Goal: Task Accomplishment & Management: Use online tool/utility

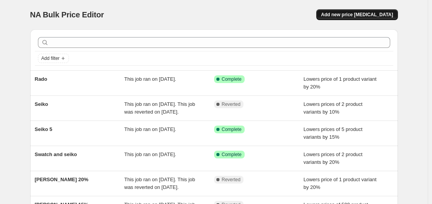
click at [354, 17] on span "Add new price change job" at bounding box center [357, 15] width 72 height 6
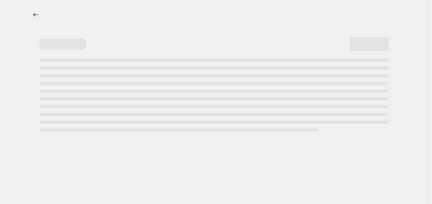
select select "percentage"
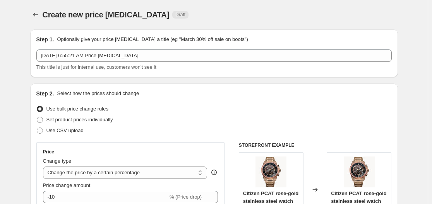
click at [128, 49] on div "Step 1. Optionally give your price change job a title (eg "March 30% off sale o…" at bounding box center [213, 54] width 355 height 36
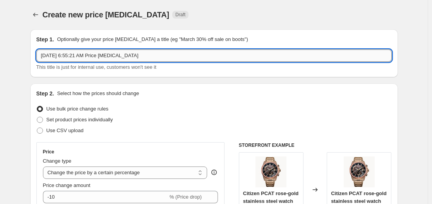
click at [136, 53] on input "Sep 5, 2025, 6:55:21 AM Price change job" at bounding box center [213, 55] width 355 height 12
type input "Bulova 25%"
click at [41, 15] on button "Price change jobs" at bounding box center [35, 14] width 11 height 11
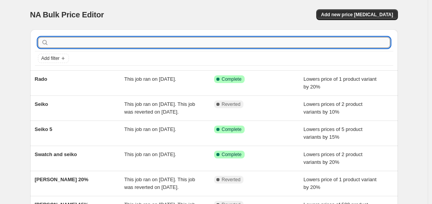
click at [140, 47] on input "text" at bounding box center [220, 42] width 340 height 11
type input "b"
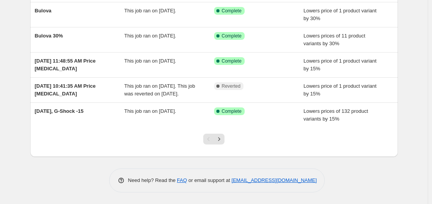
scroll to position [195, 0]
click at [223, 143] on icon "Next" at bounding box center [219, 139] width 8 height 8
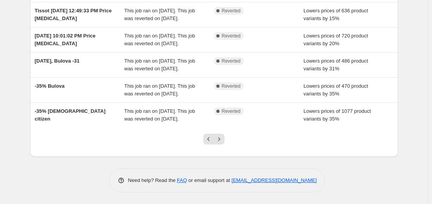
scroll to position [216, 0]
click at [221, 145] on button "Next" at bounding box center [218, 139] width 11 height 11
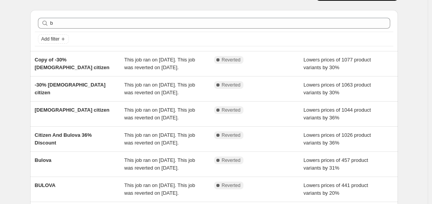
scroll to position [0, 0]
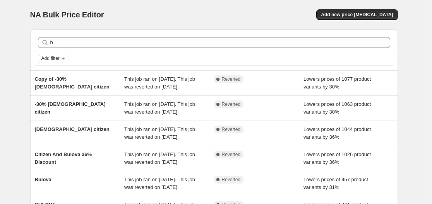
click at [346, 8] on div "NA Bulk Price Editor. This page is ready NA Bulk Price Editor Add new price cha…" at bounding box center [213, 14] width 367 height 29
click at [357, 12] on span "Add new price change job" at bounding box center [357, 15] width 72 height 6
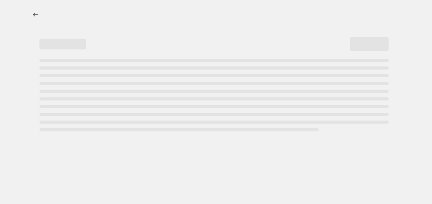
select select "percentage"
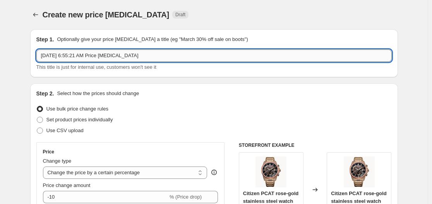
click at [133, 55] on input "Sep 5, 2025, 6:55:21 AM Price change job" at bounding box center [213, 55] width 355 height 12
type input "Bulova 25%"
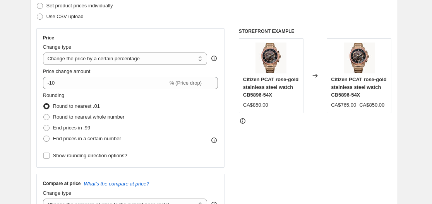
scroll to position [134, 0]
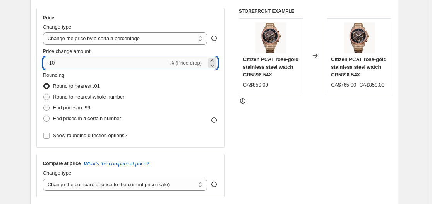
click at [135, 65] on input "-10" at bounding box center [105, 63] width 125 height 12
type input "-1"
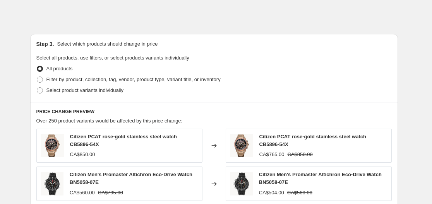
scroll to position [324, 0]
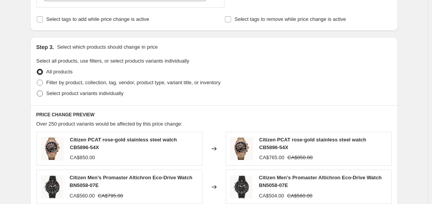
type input "-25"
click at [90, 96] on span "Select product variants individually" at bounding box center [84, 93] width 77 height 6
click at [37, 91] on input "Select product variants individually" at bounding box center [37, 90] width 0 height 0
radio input "true"
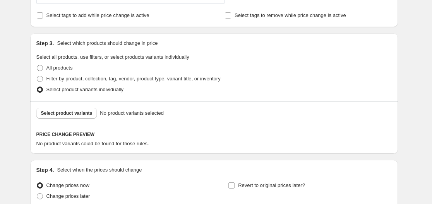
scroll to position [326, 0]
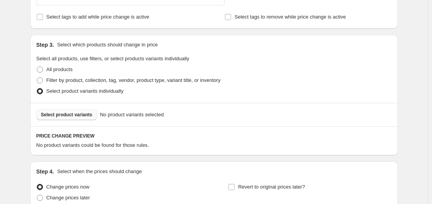
click at [89, 116] on span "Select product variants" at bounding box center [66, 115] width 51 height 6
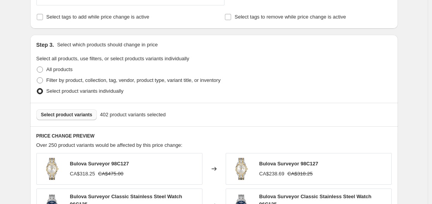
click at [88, 116] on span "Select product variants" at bounding box center [66, 115] width 51 height 6
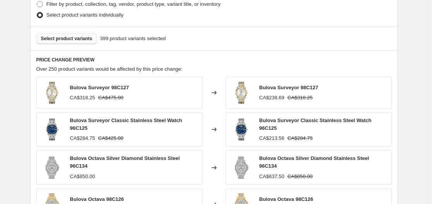
scroll to position [404, 0]
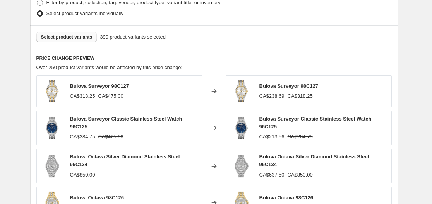
click at [121, 89] on span "Bulova Surveyor 98C127" at bounding box center [99, 86] width 59 height 6
copy span "98C127"
click at [182, 119] on span "Bulova Surveyor Classic Stainless Steel Watch 96C125" at bounding box center [126, 123] width 112 height 14
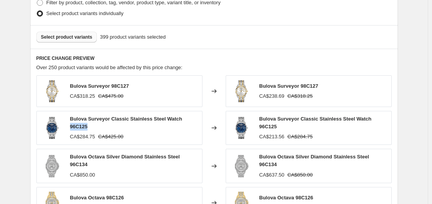
copy span "96C125"
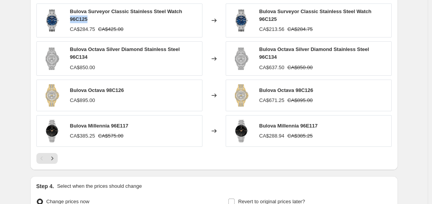
scroll to position [508, 0]
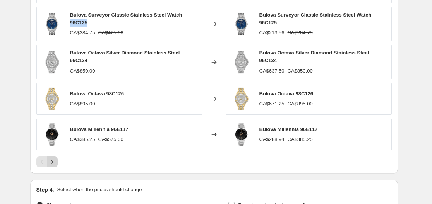
click at [54, 158] on icon "Next" at bounding box center [52, 162] width 8 height 8
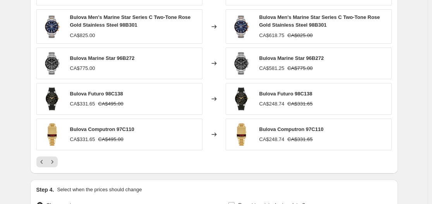
click at [130, 131] on span "Bulova Computron 97C110" at bounding box center [102, 129] width 64 height 6
copy span "97C110"
click at [114, 95] on span "Bulova Futuro 98C138" at bounding box center [96, 94] width 53 height 6
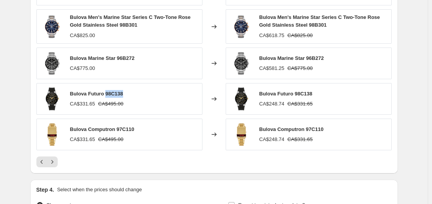
copy span "98C138"
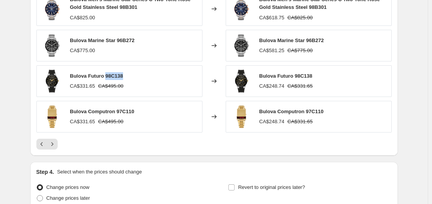
scroll to position [529, 0]
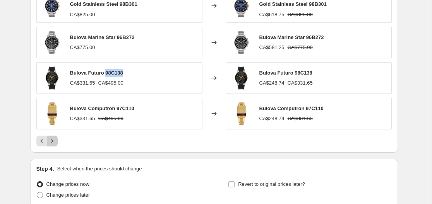
click at [56, 145] on icon "Next" at bounding box center [52, 141] width 8 height 8
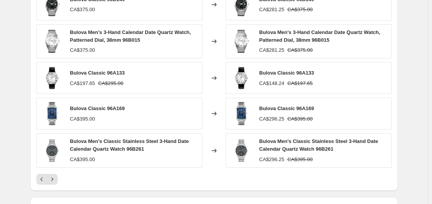
scroll to position [483, 0]
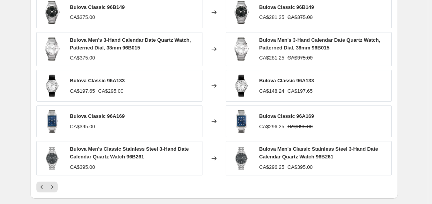
click at [114, 78] on span "Bulova Classic 96A133" at bounding box center [97, 81] width 55 height 6
copy span "96A133"
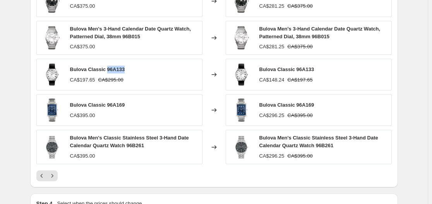
scroll to position [498, 0]
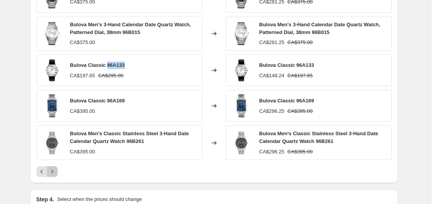
click at [56, 169] on icon "Next" at bounding box center [52, 172] width 8 height 8
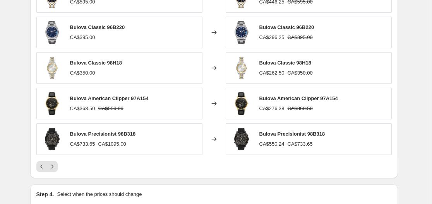
click at [138, 97] on span "Bulova American Clipper 97A154" at bounding box center [109, 99] width 79 height 6
copy span "97A154"
click at [125, 133] on span "Bulova Precisionist 98B318" at bounding box center [103, 134] width 66 height 6
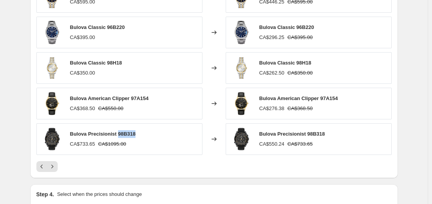
copy span "98B318"
click at [56, 165] on icon "Next" at bounding box center [52, 167] width 8 height 8
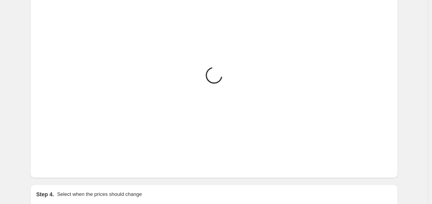
click at [56, 165] on icon "Next" at bounding box center [52, 167] width 8 height 8
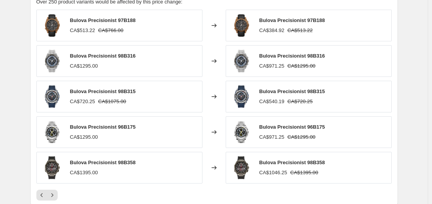
scroll to position [467, 0]
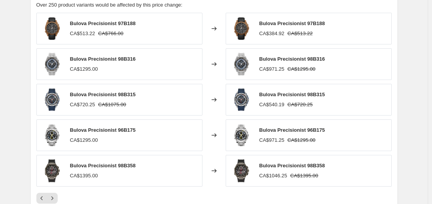
click at [126, 23] on span "Bulova Precisionist 97B188" at bounding box center [103, 23] width 66 height 6
copy span "97B188"
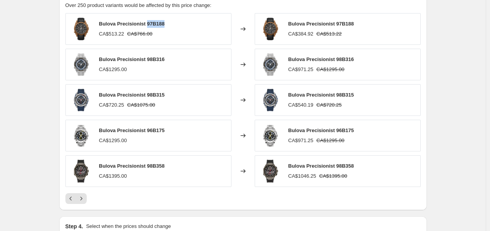
drag, startPoint x: 204, startPoint y: 8, endPoint x: 54, endPoint y: 126, distance: 190.6
click at [159, 98] on span "Bulova Precisionist 98B315" at bounding box center [132, 95] width 66 height 6
copy span "98B315"
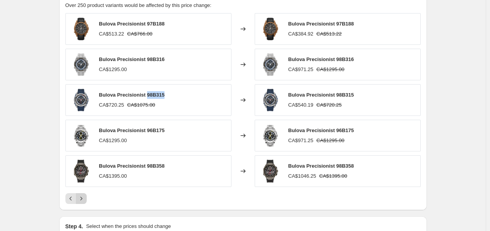
click at [82, 196] on icon "Next" at bounding box center [81, 199] width 8 height 8
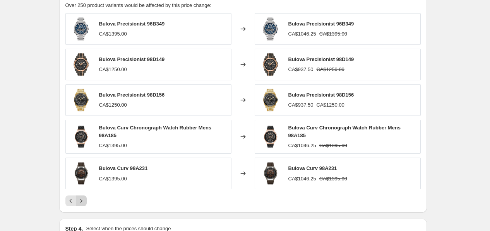
click at [79, 204] on button "Next" at bounding box center [81, 201] width 11 height 11
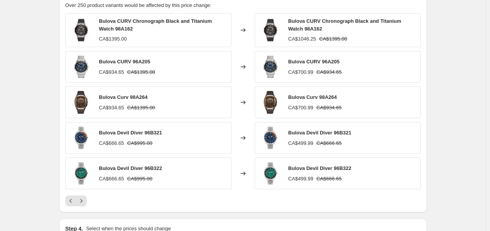
click at [150, 169] on span "Bulova Devil Diver 96B322" at bounding box center [130, 169] width 63 height 6
copy span "96B322"
click at [155, 133] on span "Bulova Devil Diver 96B321" at bounding box center [130, 133] width 63 height 6
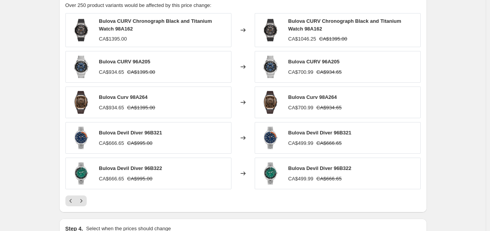
click at [141, 96] on span "Bulova Curv 98A264" at bounding box center [123, 97] width 49 height 6
click at [138, 64] on span "Bulova CURV 96A205" at bounding box center [124, 62] width 51 height 6
click at [82, 204] on icon "Next" at bounding box center [81, 201] width 8 height 8
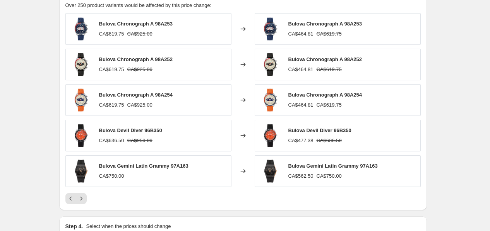
click at [151, 131] on span "Bulova Devil Diver 96B350" at bounding box center [130, 131] width 63 height 6
click at [159, 97] on span "Bulova Chronograph A 98A254" at bounding box center [135, 95] width 73 height 6
click at [167, 62] on span "Bulova Chronograph A 98A252" at bounding box center [135, 59] width 73 height 6
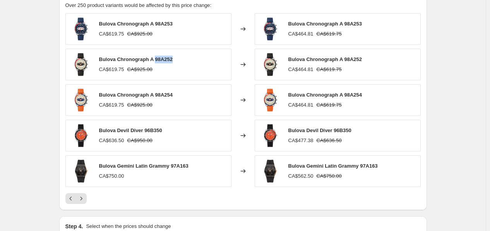
click at [167, 62] on span "Bulova Chronograph A 98A252" at bounding box center [135, 59] width 73 height 6
click at [167, 24] on span "Bulova Chronograph A 98A253" at bounding box center [135, 24] width 73 height 6
click at [85, 200] on icon "Next" at bounding box center [81, 199] width 8 height 8
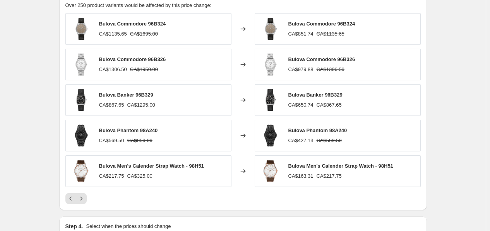
click at [159, 25] on span "Bulova Commodore 96B324" at bounding box center [132, 24] width 67 height 6
click at [162, 58] on span "Bulova Commodore 96B326" at bounding box center [132, 59] width 67 height 6
click at [153, 95] on span "Bulova Banker 96B329" at bounding box center [126, 95] width 54 height 6
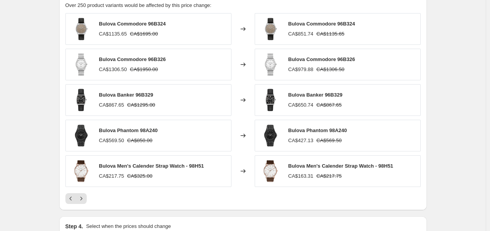
click at [153, 95] on span "Bulova Banker 96B329" at bounding box center [126, 95] width 54 height 6
click at [151, 95] on span "Bulova Banker 96B329" at bounding box center [126, 95] width 54 height 6
click at [152, 130] on span "Bulova Phantom 98A240" at bounding box center [128, 131] width 59 height 6
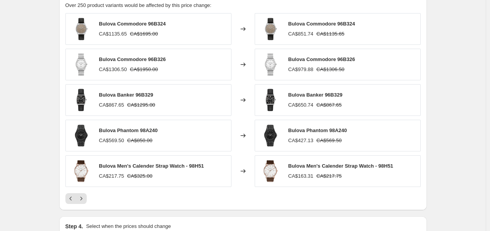
click at [192, 166] on span "Bulova Men's Calender Strap Watch - 98H51" at bounding box center [151, 166] width 105 height 6
click at [82, 199] on icon "Next" at bounding box center [81, 198] width 2 height 3
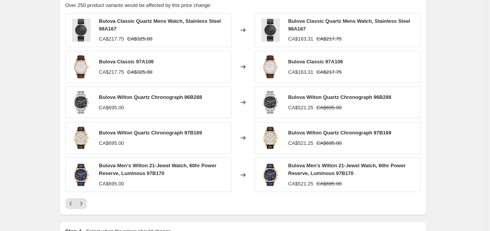
click at [105, 28] on span "Bulova Classic Quartz Mens Watch, Stainless Steel 98A167" at bounding box center [160, 25] width 122 height 14
click at [140, 64] on span "Bulova Classic 97A106" at bounding box center [126, 62] width 55 height 6
click at [83, 203] on icon "Next" at bounding box center [81, 204] width 8 height 8
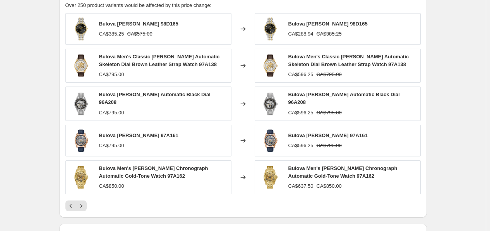
click at [143, 24] on span "Bulova [PERSON_NAME] 98D165" at bounding box center [138, 24] width 79 height 6
click at [87, 198] on div "Bulova Sutton 98D165 CA$385.25 CA$575.00 Changed to Bulova Sutton 98D165 CA$288…" at bounding box center [242, 112] width 355 height 198
click at [85, 204] on icon "Next" at bounding box center [81, 206] width 8 height 8
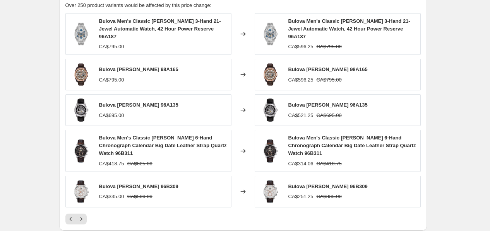
click at [148, 184] on span "Bulova [PERSON_NAME] 96B309" at bounding box center [138, 187] width 79 height 6
click at [148, 184] on span "Bulova Sutton 96B309" at bounding box center [138, 187] width 79 height 6
click at [107, 146] on span "Bulova Men's Classic Sutton 6-Hand Chronograph Calendar Big Date Leather Strap …" at bounding box center [163, 145] width 128 height 21
click at [85, 204] on icon "Next" at bounding box center [81, 219] width 8 height 8
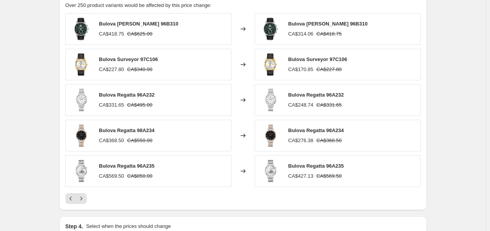
click at [147, 23] on span "Bulova Sutton 96B310" at bounding box center [138, 24] width 79 height 6
click at [151, 58] on span "Bulova Surveyor 97C106" at bounding box center [128, 59] width 59 height 6
click at [144, 93] on span "Bulova Regatta 96A232" at bounding box center [127, 95] width 56 height 6
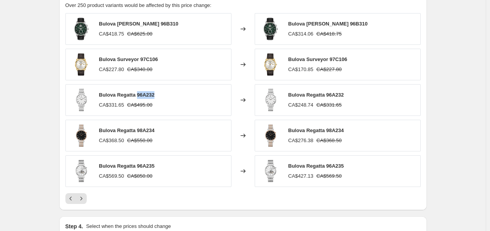
click at [144, 93] on span "Bulova Regatta 96A232" at bounding box center [127, 95] width 56 height 6
click at [144, 126] on div "Bulova Regatta 98A234 CA$368.50 CA$550.00" at bounding box center [148, 136] width 166 height 32
click at [145, 167] on span "Bulova Regatta 96A235" at bounding box center [127, 166] width 56 height 6
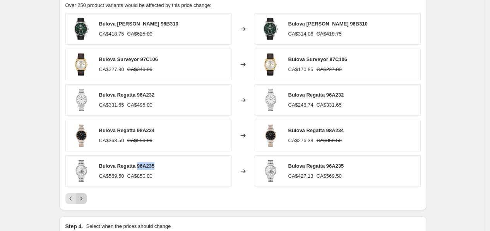
click at [83, 198] on icon "Next" at bounding box center [81, 199] width 8 height 8
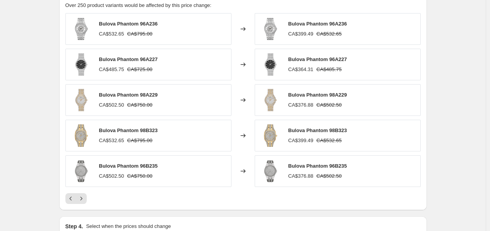
click at [151, 167] on span "Bulova Phantom 96B235" at bounding box center [128, 166] width 59 height 6
click at [149, 129] on span "Bulova Phantom 98B323" at bounding box center [128, 131] width 59 height 6
click at [151, 96] on span "Bulova Phantom 98A229" at bounding box center [128, 95] width 59 height 6
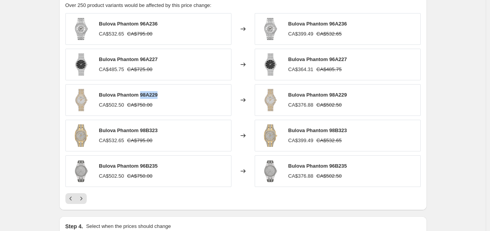
click at [151, 96] on span "Bulova Phantom 98A229" at bounding box center [128, 95] width 59 height 6
click at [148, 55] on div "Bulova Phantom 96A227 CA$485.75 CA$725.00" at bounding box center [148, 65] width 166 height 32
click at [152, 24] on span "Bulova Phantom 96A236" at bounding box center [128, 24] width 59 height 6
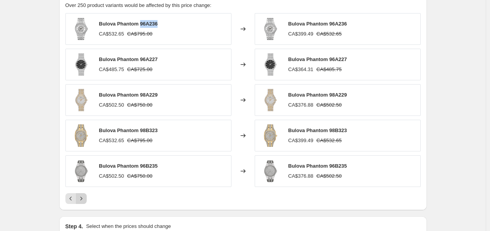
click at [80, 197] on icon "Next" at bounding box center [81, 199] width 8 height 8
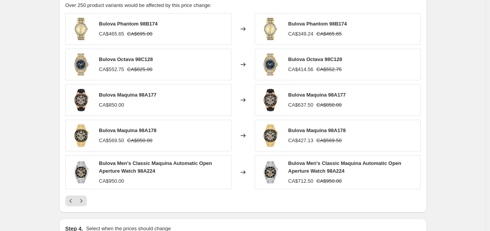
click at [151, 128] on span "Bulova Maquina 98A178" at bounding box center [128, 131] width 58 height 6
click at [142, 58] on span "Bulova Octava 98C128" at bounding box center [126, 59] width 54 height 6
click at [151, 24] on span "Bulova Phantom 98B174" at bounding box center [128, 24] width 59 height 6
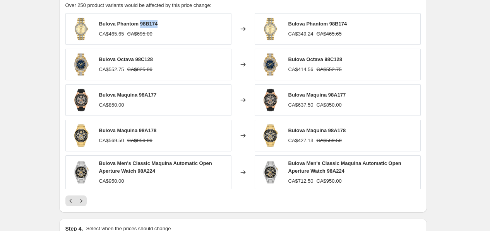
click at [151, 24] on span "Bulova Phantom 98B174" at bounding box center [128, 24] width 59 height 6
click at [87, 203] on button "Next" at bounding box center [81, 201] width 11 height 11
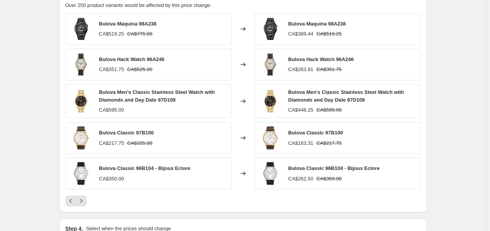
click at [142, 133] on span "Bulova Classic 97B100" at bounding box center [126, 133] width 55 height 6
click at [153, 60] on span "Bulova Hack Watch 96A246" at bounding box center [131, 59] width 65 height 6
click at [150, 23] on span "Bulova Maquina 98A238" at bounding box center [128, 24] width 58 height 6
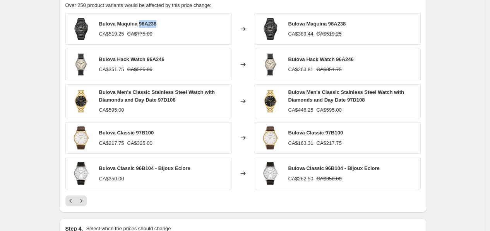
click at [150, 23] on span "Bulova Maquina 98A238" at bounding box center [128, 24] width 58 height 6
click at [84, 203] on icon "Next" at bounding box center [81, 201] width 8 height 8
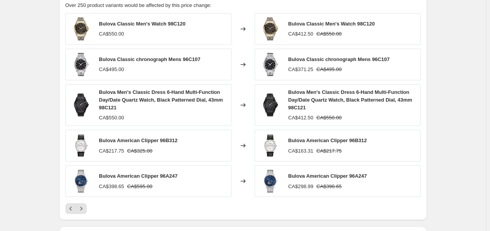
click at [172, 175] on span "Bulova American Clipper 96A247" at bounding box center [138, 176] width 79 height 6
click at [165, 140] on span "Bulova American Clipper 96B312" at bounding box center [138, 141] width 79 height 6
click at [83, 204] on icon "Next" at bounding box center [81, 209] width 8 height 8
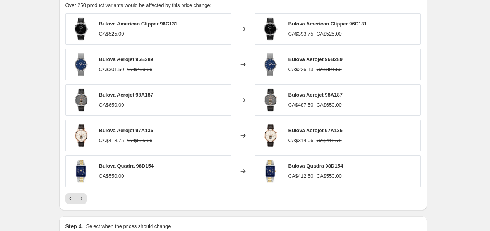
click at [146, 131] on span "Bulova Aerojet 97A136" at bounding box center [126, 131] width 54 height 6
click at [144, 59] on span "Bulova Aerojet 96B289" at bounding box center [126, 59] width 54 height 6
click at [85, 195] on button "Next" at bounding box center [81, 198] width 11 height 11
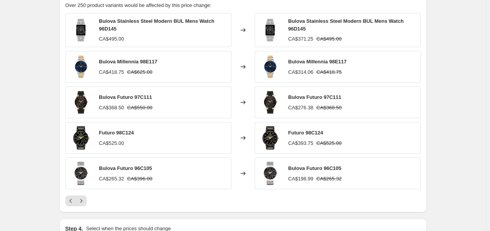
click at [144, 166] on span "Bulova Futuro 96C105" at bounding box center [125, 169] width 53 height 6
click at [142, 100] on span "Bulova Futuro 97C111" at bounding box center [125, 97] width 53 height 6
click at [154, 59] on span "Bulova Millennia 98E117" at bounding box center [128, 62] width 58 height 6
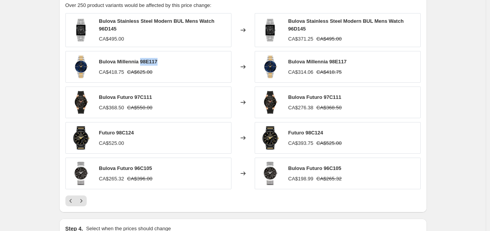
click at [154, 59] on span "Bulova Millennia 98E117" at bounding box center [128, 62] width 58 height 6
click at [80, 201] on icon "Next" at bounding box center [81, 201] width 8 height 8
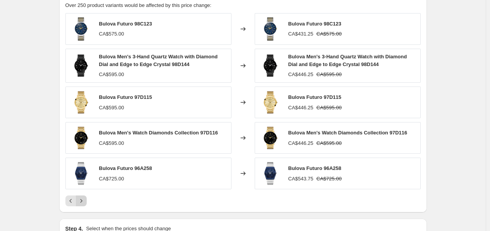
click at [82, 203] on icon "Next" at bounding box center [81, 201] width 8 height 8
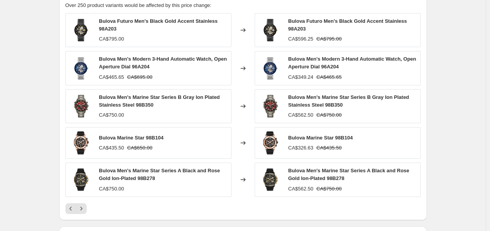
click at [157, 137] on span "Bulova Marine Star 98B104" at bounding box center [131, 138] width 65 height 6
click at [157, 68] on span "Bulova Men's Modern 3-Hand Automatic Watch, Open Aperture Dial 96A204" at bounding box center [163, 63] width 128 height 14
click at [82, 204] on button "Next" at bounding box center [81, 208] width 11 height 11
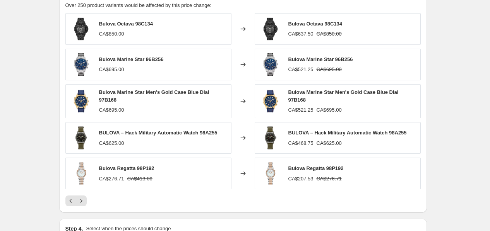
click at [145, 167] on span "Bulova Regatta 98P192" at bounding box center [126, 169] width 55 height 6
click at [87, 196] on button "Next" at bounding box center [81, 201] width 11 height 11
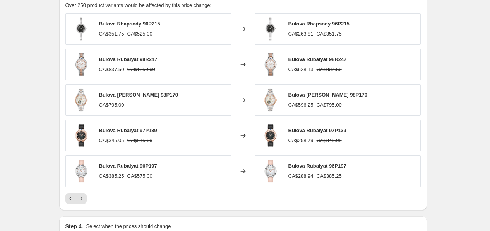
click at [150, 164] on span "Bulova Rubaiyat 96P197" at bounding box center [128, 166] width 58 height 6
click at [154, 131] on span "Bulova Rubaiyat 97P139" at bounding box center [128, 131] width 58 height 6
click at [141, 61] on span "Bulova Rubaiyat 98R247" at bounding box center [128, 59] width 58 height 6
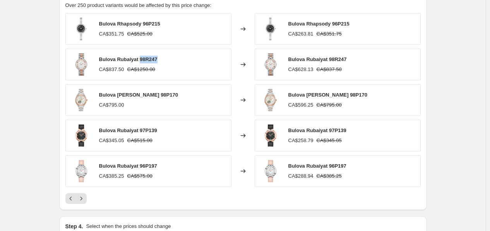
click at [141, 61] on span "Bulova Rubaiyat 98R247" at bounding box center [128, 59] width 58 height 6
click at [146, 24] on span "Bulova Rhapsody 96P215" at bounding box center [129, 24] width 61 height 6
click at [84, 195] on button "Next" at bounding box center [81, 198] width 11 height 11
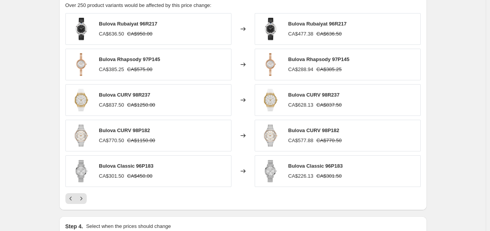
click at [142, 168] on span "Bulova Classic 96P183" at bounding box center [126, 166] width 55 height 6
click at [134, 130] on span "Bulova CURV 98P182" at bounding box center [124, 131] width 51 height 6
click at [138, 92] on span "Bulova CURV 98R237" at bounding box center [124, 95] width 51 height 6
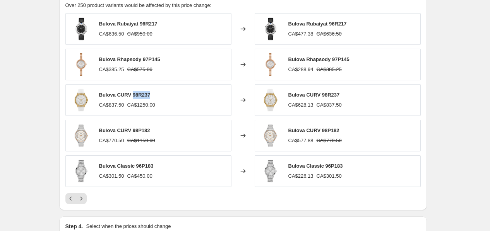
click at [138, 92] on span "Bulova CURV 98R237" at bounding box center [124, 95] width 51 height 6
click at [145, 56] on div "Bulova Rhapsody 97P145" at bounding box center [129, 60] width 61 height 8
click at [151, 24] on span "Bulova Rubaiyat 96R217" at bounding box center [128, 24] width 58 height 6
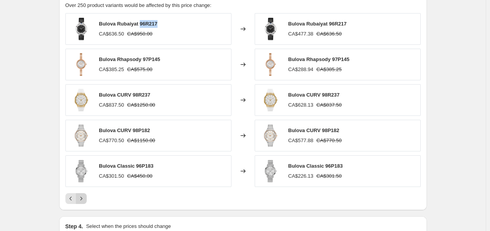
click at [82, 196] on icon "Next" at bounding box center [81, 199] width 8 height 8
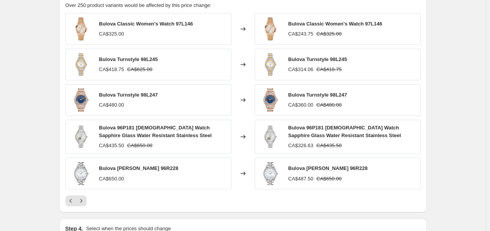
click at [153, 61] on span "Bulova Turnstyle 98L245" at bounding box center [128, 59] width 59 height 6
click at [126, 130] on span "Bulova 96P181 Ladies Watch Sapphire Glass Water Resistant Stainless Steel" at bounding box center [155, 132] width 113 height 14
click at [82, 200] on icon "Next" at bounding box center [81, 201] width 8 height 8
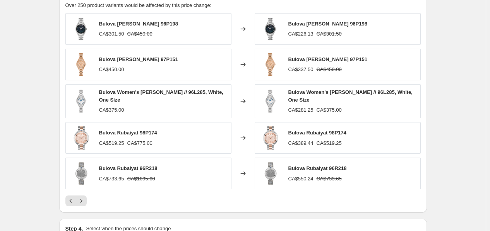
click at [148, 167] on span "Bulova Rubaiyat 96R218" at bounding box center [128, 169] width 58 height 6
click at [152, 131] on span "Bulova Rubaiyat 98P174" at bounding box center [128, 133] width 58 height 6
click at [150, 23] on span "Bulova Sutton 96P198" at bounding box center [138, 24] width 79 height 6
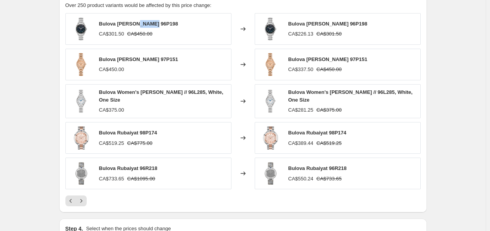
click at [150, 23] on span "Bulova Sutton 96P198" at bounding box center [138, 24] width 79 height 6
click at [84, 202] on icon "Next" at bounding box center [81, 201] width 8 height 8
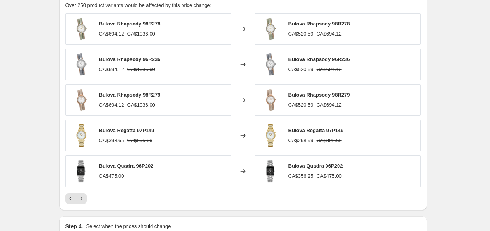
click at [147, 128] on span "Bulova Regatta 97P149" at bounding box center [126, 131] width 55 height 6
click at [152, 91] on div "Bulova Rhapsody 98R279 CA$694.12 CA$1036.00" at bounding box center [148, 100] width 166 height 32
click at [152, 58] on span "Bulova Rhapsody 96R236" at bounding box center [129, 59] width 61 height 6
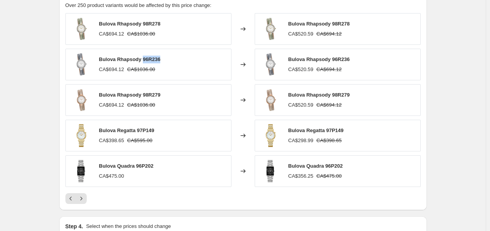
click at [152, 58] on span "Bulova Rhapsody 96R236" at bounding box center [129, 59] width 61 height 6
click at [154, 22] on span "Bulova Rhapsody 98R278" at bounding box center [129, 24] width 61 height 6
click at [84, 198] on icon "Next" at bounding box center [81, 199] width 8 height 8
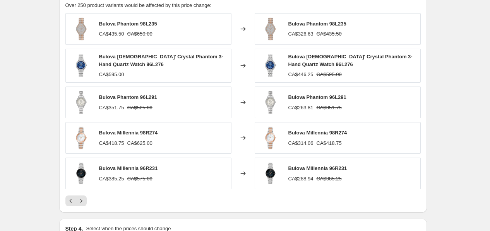
click at [154, 167] on span "Bulova Millennia 96R231" at bounding box center [128, 169] width 59 height 6
click at [151, 135] on span "Bulova Millennia 98R274" at bounding box center [128, 133] width 59 height 6
click at [152, 97] on span "Bulova Phantom 96L291" at bounding box center [128, 97] width 58 height 6
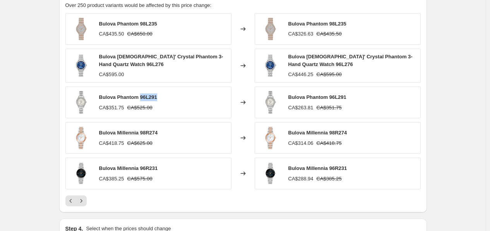
click at [152, 97] on span "Bulova Phantom 96L291" at bounding box center [128, 97] width 58 height 6
click at [146, 27] on span "Bulova Phantom 98L235" at bounding box center [128, 24] width 58 height 6
click at [84, 200] on icon "Next" at bounding box center [81, 201] width 8 height 8
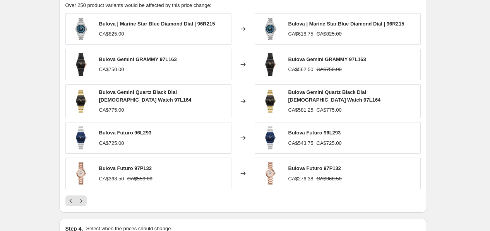
click at [150, 166] on span "Bulova Futuro 97P132" at bounding box center [125, 169] width 53 height 6
click at [85, 198] on icon "Next" at bounding box center [81, 201] width 8 height 8
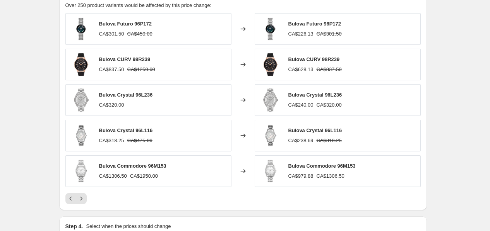
click at [148, 21] on span "Bulova Futuro 96P172" at bounding box center [125, 24] width 53 height 6
click at [138, 60] on span "Bulova CURV 98R239" at bounding box center [124, 59] width 51 height 6
click at [140, 128] on span "Bulova Crystal 96L116" at bounding box center [126, 131] width 54 height 6
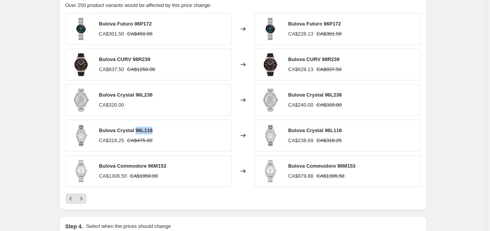
click at [140, 128] on span "Bulova Crystal 96L116" at bounding box center [126, 131] width 54 height 6
click at [156, 167] on span "Bulova Commodore 96M153" at bounding box center [132, 166] width 67 height 6
click at [85, 199] on icon "Next" at bounding box center [81, 199] width 8 height 8
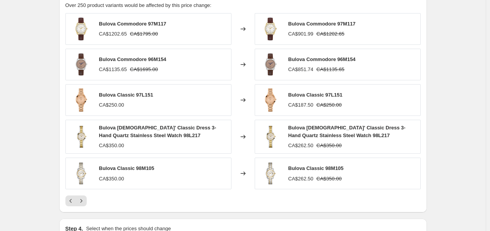
click at [159, 24] on span "Bulova Commodore 97M117" at bounding box center [132, 24] width 67 height 6
click at [172, 55] on div "Bulova Commodore 96M154 CA$1135.65 CA$1695.00" at bounding box center [148, 65] width 166 height 32
click at [162, 57] on span "Bulova Commodore 96M154" at bounding box center [132, 59] width 67 height 6
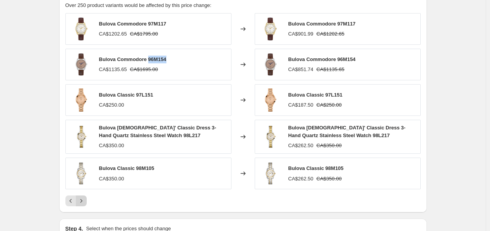
click at [84, 203] on icon "Next" at bounding box center [81, 201] width 8 height 8
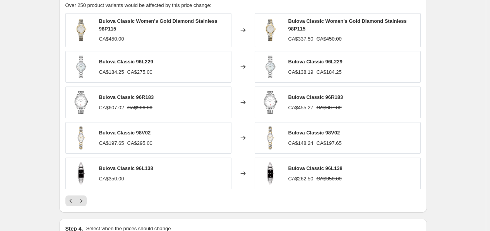
click at [146, 59] on span "Bulova Classic 96L229" at bounding box center [126, 62] width 54 height 6
click at [146, 99] on span "Bulova Classic 96R183" at bounding box center [126, 97] width 55 height 6
click at [138, 131] on span "Bulova Classic 98V02" at bounding box center [125, 133] width 52 height 6
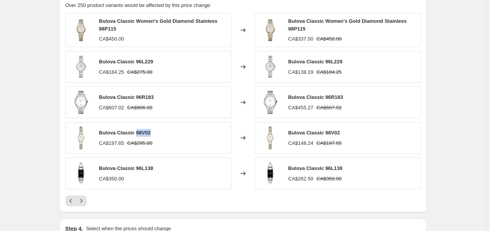
click at [138, 131] on span "Bulova Classic 98V02" at bounding box center [125, 133] width 52 height 6
click at [85, 201] on icon "Next" at bounding box center [81, 201] width 8 height 8
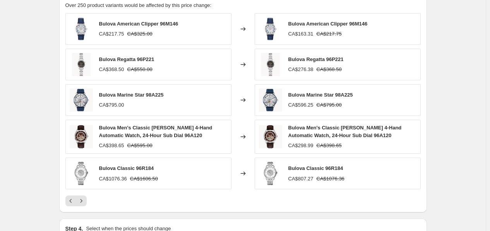
click at [163, 27] on span "Bulova American Clipper 96M146" at bounding box center [138, 24] width 79 height 6
click at [166, 25] on span "Bulova American Clipper 96M146" at bounding box center [138, 24] width 79 height 6
click at [145, 62] on span "Bulova Regatta 96P221" at bounding box center [126, 59] width 55 height 6
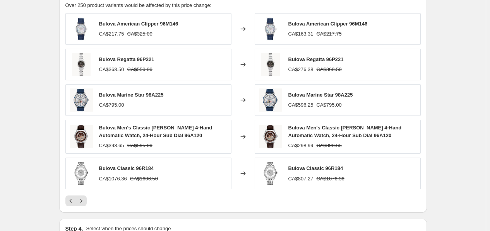
click at [174, 138] on span "Bulova Men's Classic Sutton 4-Hand Automatic Watch, 24-Hour Sub Dial 96A120" at bounding box center [155, 132] width 113 height 14
click at [146, 167] on span "Bulova Classic 96R184" at bounding box center [126, 169] width 55 height 6
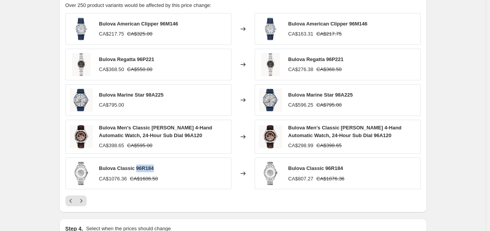
click at [146, 167] on span "Bulova Classic 96R184" at bounding box center [126, 169] width 55 height 6
click at [85, 204] on icon "Next" at bounding box center [81, 201] width 8 height 8
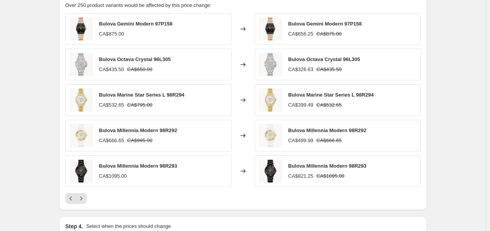
click at [163, 60] on span "Bulova Octava Crystal 96L305" at bounding box center [135, 59] width 72 height 6
click at [174, 94] on span "Bulova Marine Star Series L 98R294" at bounding box center [141, 95] width 85 height 6
click at [172, 131] on span "Bulova Millennia Modern 98R292" at bounding box center [138, 131] width 78 height 6
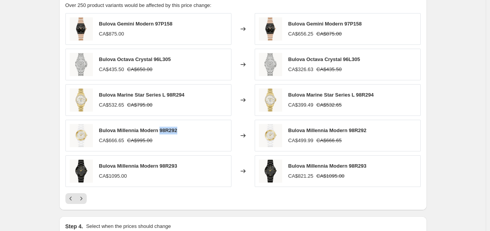
click at [172, 131] on span "Bulova Millennia Modern 98R292" at bounding box center [138, 131] width 78 height 6
click at [85, 197] on icon "Next" at bounding box center [81, 199] width 8 height 8
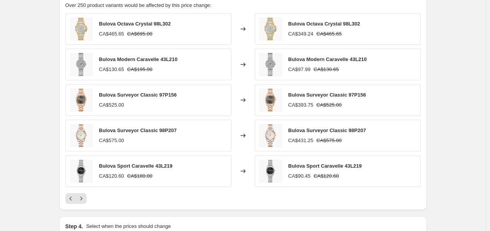
click at [160, 24] on span "Bulova Octava Crystal 98L302" at bounding box center [135, 24] width 72 height 6
click at [170, 59] on span "Bulova Modern Caravelle 43L210" at bounding box center [138, 59] width 79 height 6
click at [170, 165] on span "Bulova Sport Caravelle 43L219" at bounding box center [135, 166] width 73 height 6
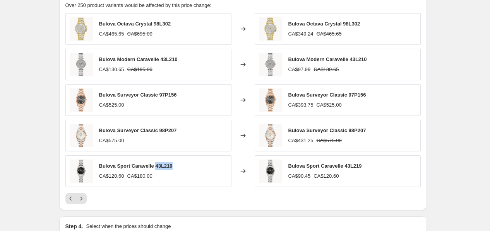
click at [170, 165] on span "Bulova Sport Caravelle 43L219" at bounding box center [135, 166] width 73 height 6
click at [82, 197] on icon "Next" at bounding box center [81, 199] width 8 height 8
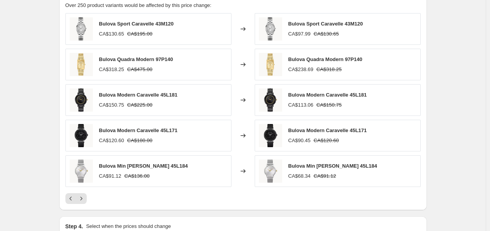
click at [171, 167] on span "Bulova Min Max Caravelle 45L184" at bounding box center [143, 166] width 89 height 6
click at [164, 128] on span "Bulova Modern Caravelle 45L171" at bounding box center [138, 131] width 79 height 6
click at [168, 94] on span "Bulova Modern Caravelle 45L181" at bounding box center [138, 95] width 79 height 6
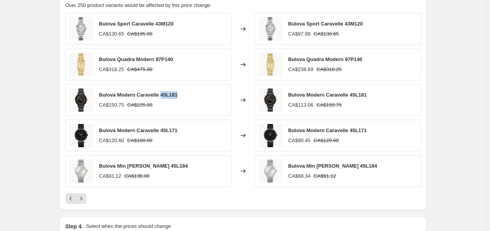
click at [168, 94] on span "Bulova Modern Caravelle 45L181" at bounding box center [138, 95] width 79 height 6
click at [167, 58] on span "Bulova Quadra Modern 97P140" at bounding box center [136, 59] width 74 height 6
click at [170, 20] on div "Bulova Sport Caravelle 43M120" at bounding box center [136, 24] width 75 height 8
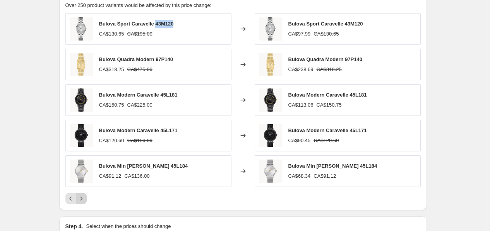
click at [82, 198] on icon "Next" at bounding box center [81, 199] width 8 height 8
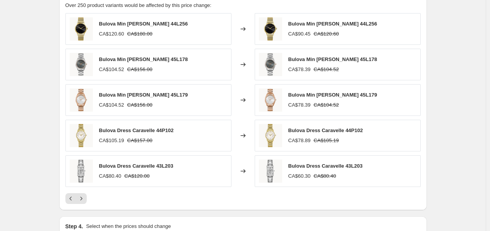
click at [168, 164] on span "Bulova Dress Caravelle 43L203" at bounding box center [136, 166] width 74 height 6
click at [163, 135] on div "Bulova Dress Caravelle 44P102" at bounding box center [136, 131] width 75 height 8
click at [169, 95] on span "Bulova Min Max Caravelle 45L179" at bounding box center [143, 95] width 89 height 6
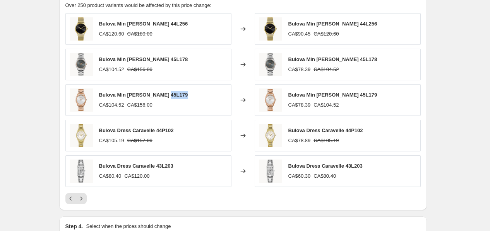
click at [169, 95] on span "Bulova Min Max Caravelle 45L179" at bounding box center [143, 95] width 89 height 6
click at [179, 62] on span "Bulova Min Max Caravelle 45L178" at bounding box center [143, 59] width 89 height 6
click at [176, 60] on span "Bulova Min Max Caravelle 45L178" at bounding box center [143, 59] width 89 height 6
click at [173, 26] on span "Bulova Min Max Caravelle 44L256" at bounding box center [143, 24] width 89 height 6
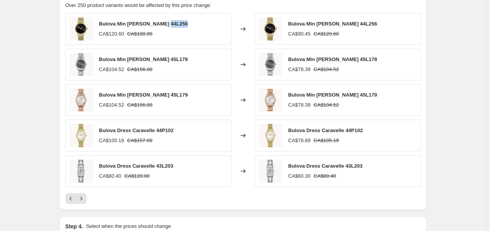
click at [173, 26] on span "Bulova Min Max Caravelle 44L256" at bounding box center [143, 24] width 89 height 6
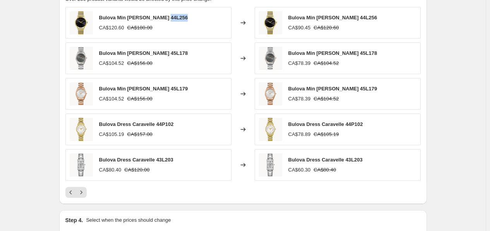
scroll to position [474, 0]
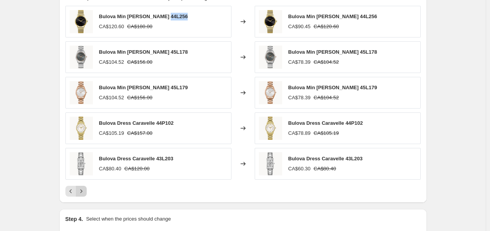
click at [84, 191] on icon "Next" at bounding box center [81, 192] width 8 height 8
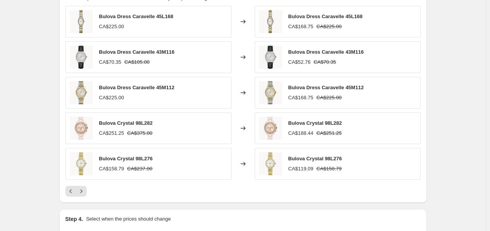
click at [145, 158] on span "Bulova Crystal 98L276" at bounding box center [126, 159] width 54 height 6
click at [145, 125] on span "Bulova Crystal 98L282" at bounding box center [126, 123] width 54 height 6
click at [165, 51] on span "Bulova Dress Caravelle 43M116" at bounding box center [136, 52] width 75 height 6
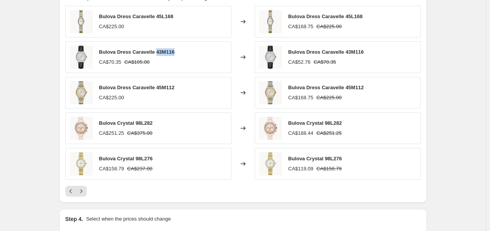
click at [165, 51] on span "Bulova Dress Caravelle 43M116" at bounding box center [136, 52] width 75 height 6
click at [85, 191] on icon "Next" at bounding box center [81, 192] width 8 height 8
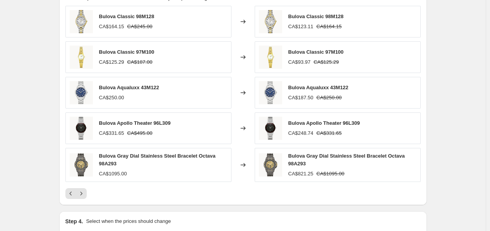
click at [167, 121] on span "Bulova Apollo Theater 96L309" at bounding box center [135, 123] width 72 height 6
click at [143, 51] on span "Bulova Classic 97M100" at bounding box center [126, 52] width 55 height 6
click at [146, 17] on span "Bulova Classic 98M128" at bounding box center [126, 17] width 55 height 6
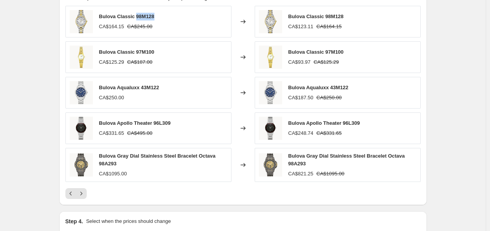
click at [146, 17] on span "Bulova Classic 98M128" at bounding box center [126, 17] width 55 height 6
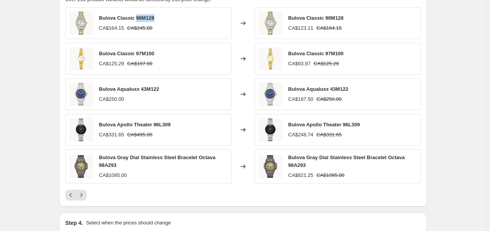
scroll to position [475, 0]
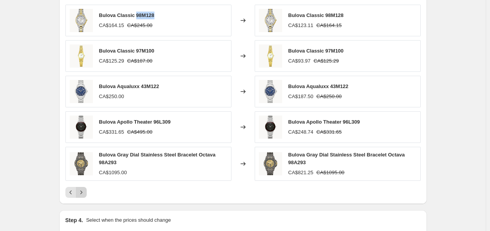
click at [87, 190] on button "Next" at bounding box center [81, 192] width 11 height 11
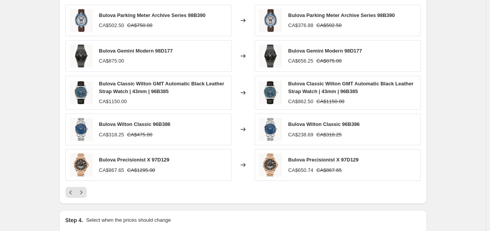
click at [195, 17] on span "Bulova Parking Meter Archive Series 98B390" at bounding box center [152, 15] width 107 height 6
click at [166, 124] on span "Bulova Wilton Classic 96B386" at bounding box center [135, 124] width 72 height 6
click at [161, 158] on span "Bulova Precisionist X 97D129" at bounding box center [134, 160] width 70 height 6
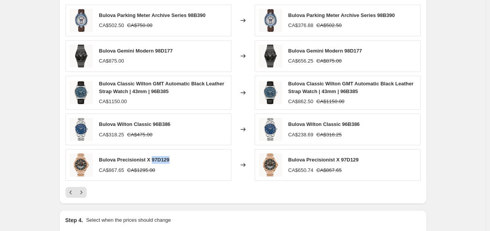
click at [161, 158] on span "Bulova Precisionist X 97D129" at bounding box center [134, 160] width 70 height 6
click at [84, 191] on icon "Next" at bounding box center [81, 193] width 8 height 8
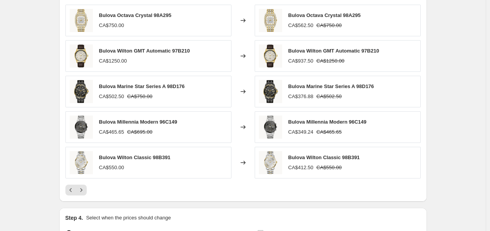
click at [167, 124] on span "Bulova Millennia Modern 96C149" at bounding box center [138, 122] width 78 height 6
click at [183, 85] on span "Bulova Marine Star Series A 98D176" at bounding box center [142, 87] width 86 height 6
click at [85, 187] on icon "Next" at bounding box center [81, 190] width 8 height 8
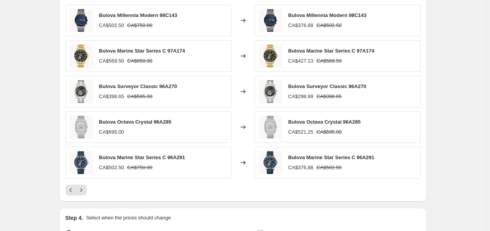
click at [175, 16] on span "Bulova Millennia Modern 98C143" at bounding box center [138, 15] width 78 height 6
click at [175, 52] on span "Bulova Marine Star Series C 97A174" at bounding box center [142, 51] width 86 height 6
click at [162, 87] on span "Bulova Surveyor Classic 96A270" at bounding box center [138, 87] width 78 height 6
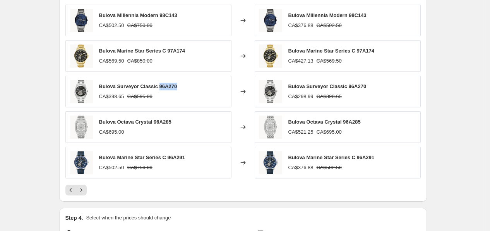
click at [162, 87] on span "Bulova Surveyor Classic 96A270" at bounding box center [138, 87] width 78 height 6
click at [179, 155] on span "Bulova Marine Star Series C 96A291" at bounding box center [142, 158] width 86 height 6
click at [84, 186] on button "Next" at bounding box center [81, 190] width 11 height 11
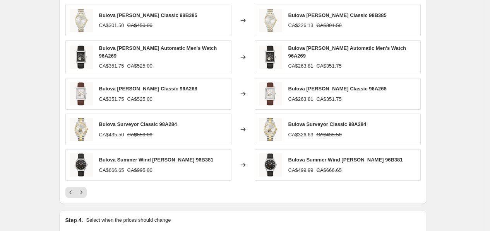
click at [163, 16] on span "Bulova Sutton Classic 98B385" at bounding box center [148, 15] width 98 height 6
click at [203, 52] on span "Bulova Sutton Automatic Men's Watch 96A269" at bounding box center [158, 52] width 118 height 14
click at [161, 89] on span "Bulova Sutton Classic 96A268" at bounding box center [148, 89] width 98 height 6
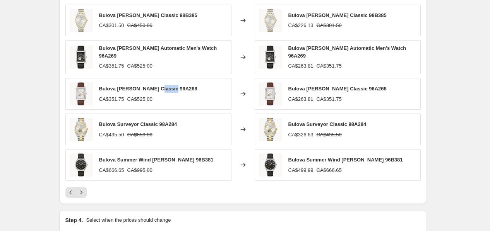
click at [161, 89] on span "Bulova Sutton Classic 96A268" at bounding box center [148, 89] width 98 height 6
click at [170, 121] on span "Bulova Surveyor Classic 98A284" at bounding box center [138, 124] width 78 height 6
click at [200, 157] on span "Bulova Summer Wind Frank Sinatra 96B381" at bounding box center [156, 160] width 114 height 6
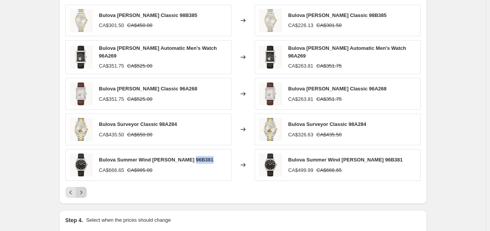
click at [85, 195] on icon "Next" at bounding box center [81, 193] width 8 height 8
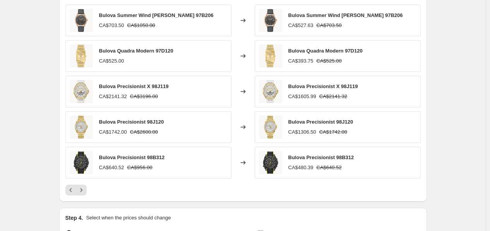
click at [196, 15] on span "Bulova Summer Wind Frank Sinatra 97B206" at bounding box center [156, 15] width 114 height 6
click at [157, 87] on span "Bulova Precisionist X 98J119" at bounding box center [134, 87] width 70 height 6
click at [159, 125] on span "Bulova Precisionist 98J120" at bounding box center [131, 122] width 65 height 6
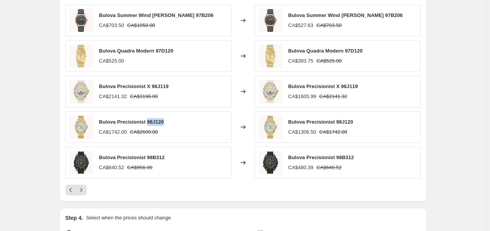
click at [159, 125] on span "Bulova Precisionist 98J120" at bounding box center [131, 122] width 65 height 6
click at [163, 160] on span "Bulova Precisionist 98B312" at bounding box center [132, 158] width 66 height 6
click at [154, 156] on span "Bulova Precisionist 98B312" at bounding box center [132, 158] width 66 height 6
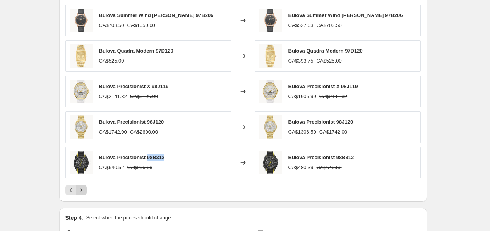
click at [80, 193] on icon "Next" at bounding box center [81, 190] width 8 height 8
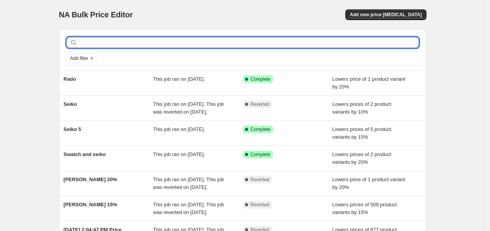
click at [151, 37] on input "text" at bounding box center [249, 42] width 340 height 11
type input "bulova"
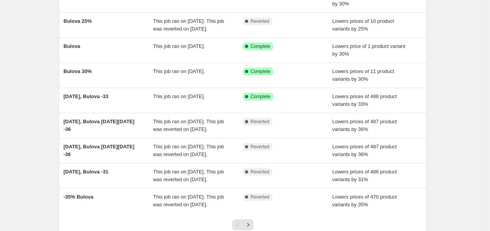
scroll to position [110, 0]
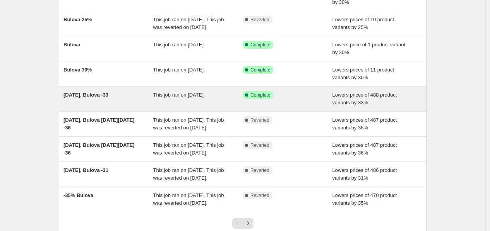
click at [245, 102] on div "Success Complete Complete" at bounding box center [287, 98] width 90 height 15
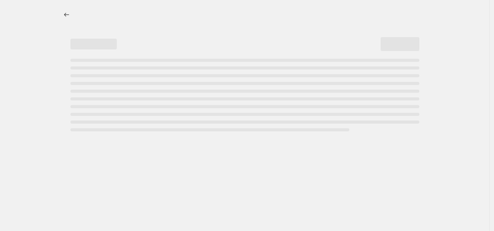
select select "percentage"
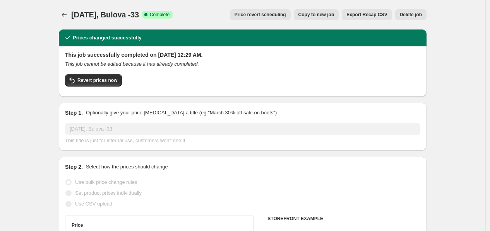
select select "collection"
click at [101, 85] on button "Revert prices now" at bounding box center [93, 80] width 57 height 12
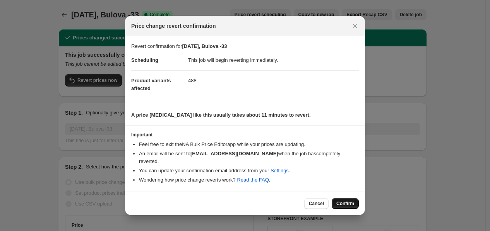
click at [349, 198] on button "Confirm" at bounding box center [344, 203] width 27 height 11
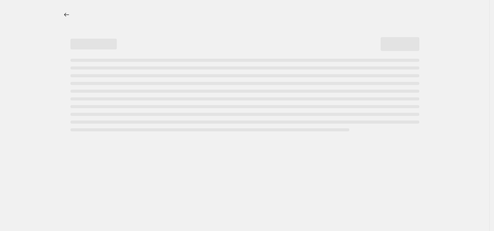
select select "percentage"
select select "collection"
select select "percentage"
select select "collection"
select select "percentage"
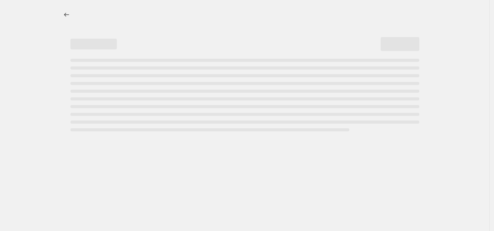
select select "collection"
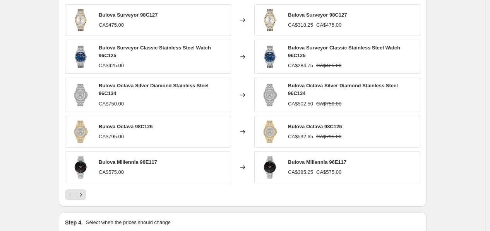
scroll to position [576, 0]
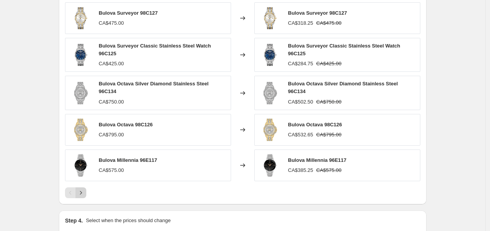
click at [85, 190] on icon "Next" at bounding box center [81, 193] width 8 height 8
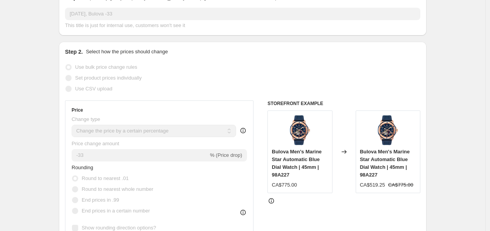
scroll to position [0, 0]
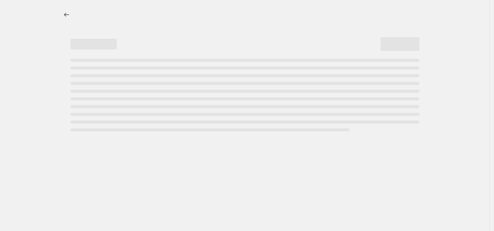
select select "percentage"
select select "collection"
select select "percentage"
select select "collection"
select select "percentage"
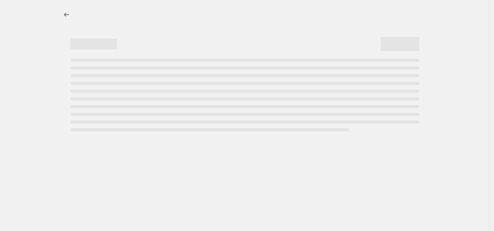
select select "collection"
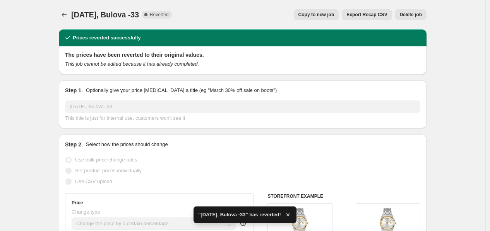
click at [334, 13] on span "Copy to new job" at bounding box center [316, 15] width 36 height 6
select select "percentage"
select select "collection"
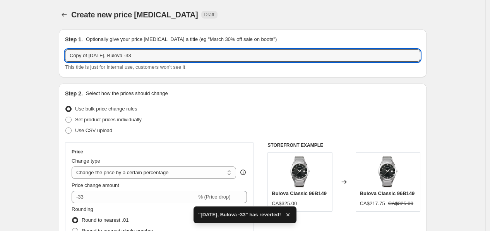
drag, startPoint x: 121, startPoint y: 56, endPoint x: -10, endPoint y: 30, distance: 134.1
click at [0, 30] on html "Home Settings Plans Skip to content Create new price [MEDICAL_DATA]. This page …" at bounding box center [245, 115] width 490 height 231
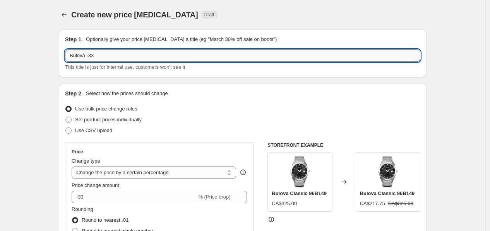
click at [124, 51] on input "Bulova -33" at bounding box center [242, 55] width 355 height 12
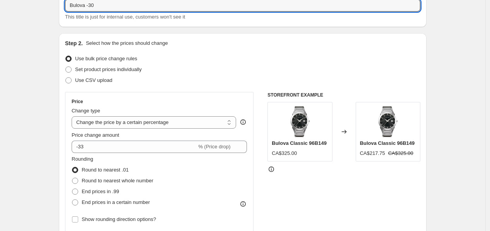
scroll to position [68, 0]
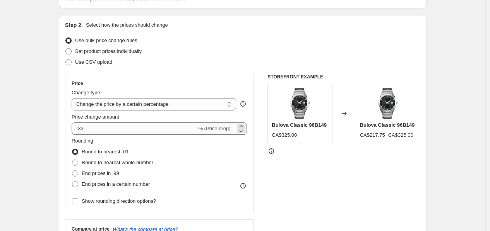
type input "Bulova -30"
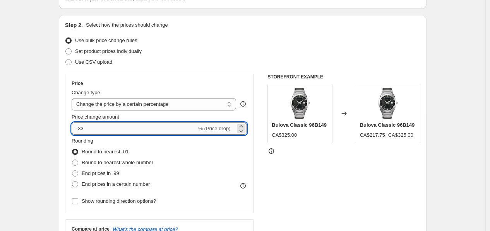
click at [171, 129] on input "-33" at bounding box center [134, 129] width 125 height 12
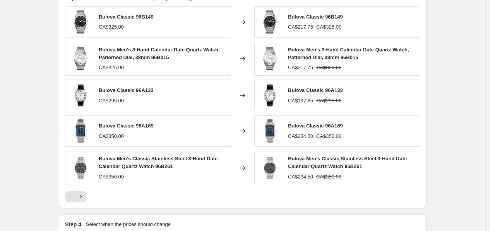
scroll to position [522, 0]
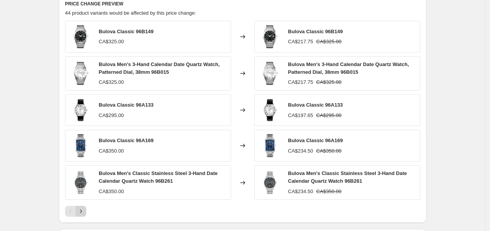
type input "-30"
click at [83, 213] on icon "Next" at bounding box center [81, 212] width 8 height 8
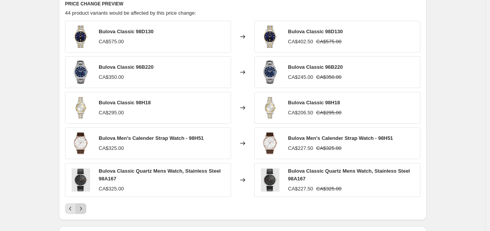
click at [83, 213] on icon "Next" at bounding box center [81, 209] width 8 height 8
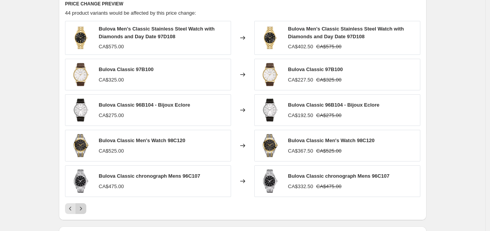
click at [83, 213] on icon "Next" at bounding box center [81, 209] width 8 height 8
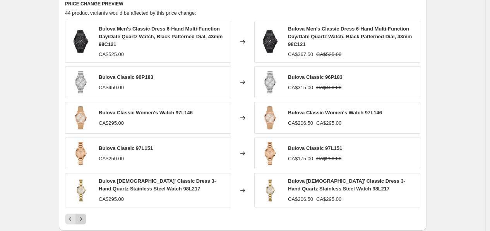
click at [83, 213] on div "Bulova Men's Classic Dress 6-Hand Multi-Function Day/Date Quartz Watch, Black P…" at bounding box center [242, 123] width 355 height 204
click at [84, 217] on icon "Next" at bounding box center [81, 219] width 8 height 8
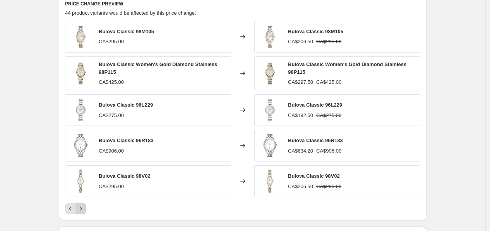
click at [83, 210] on icon "Next" at bounding box center [81, 209] width 8 height 8
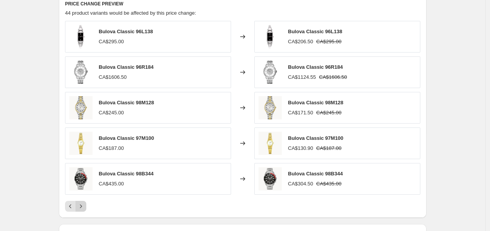
click at [83, 210] on icon "Next" at bounding box center [81, 207] width 8 height 8
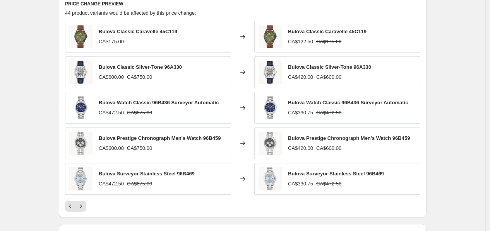
click at [175, 68] on span "Bulova Classic Silver-Tone 96A330" at bounding box center [140, 67] width 83 height 6
copy span "96A330"
click at [162, 102] on span "Bulova Watch Classic 96B436 Surveyor Automatic" at bounding box center [159, 103] width 120 height 6
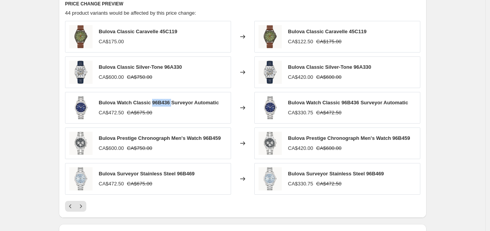
copy span "96B436"
click at [213, 138] on span "Bulova Prestige Chronograph Men's Watch 96B459" at bounding box center [160, 138] width 122 height 6
copy span "96B459"
click at [187, 177] on span "Bulova Surveyor Stainless Steel 96B469" at bounding box center [147, 174] width 96 height 6
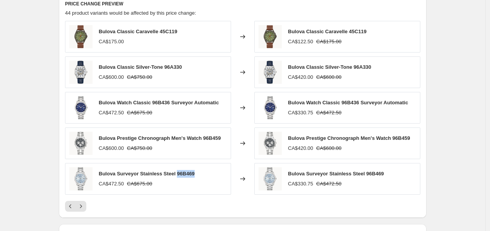
click at [187, 177] on span "Bulova Surveyor Stainless Steel 96B469" at bounding box center [147, 174] width 96 height 6
copy span "96B469"
click at [84, 205] on icon "Next" at bounding box center [81, 207] width 8 height 8
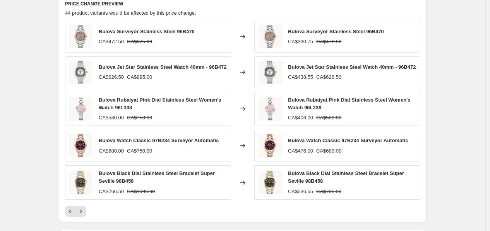
click at [213, 65] on span "Bulova Jet Star Stainless Steel Watch 40mm - 96B472" at bounding box center [163, 67] width 128 height 6
copy span "96B472"
click at [126, 106] on span "Bulova Rubaiyat Pink Dial Stainless Steel Women's Watch 96L338" at bounding box center [160, 104] width 122 height 14
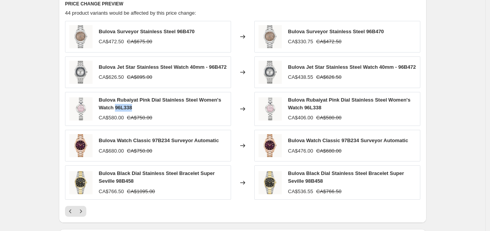
copy span "96L338"
click at [159, 140] on span "Bulova Watch Classic 97B234 Surveyor Automatic" at bounding box center [159, 141] width 120 height 6
copy span "97B234"
click at [111, 183] on span "Bulova Black Dial Stainless Steel Bracelet Super Seville 98B458" at bounding box center [157, 178] width 116 height 14
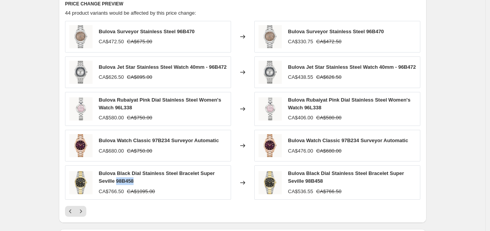
click at [111, 183] on span "Bulova Black Dial Stainless Steel Bracelet Super Seville 98B458" at bounding box center [157, 178] width 116 height 14
copy span "98B458"
click at [84, 210] on icon "Next" at bounding box center [81, 212] width 8 height 8
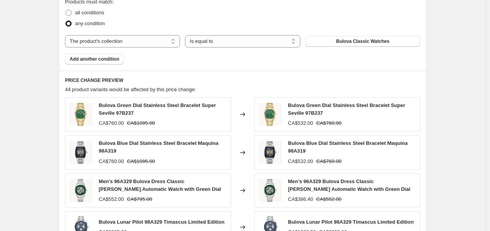
scroll to position [329, 0]
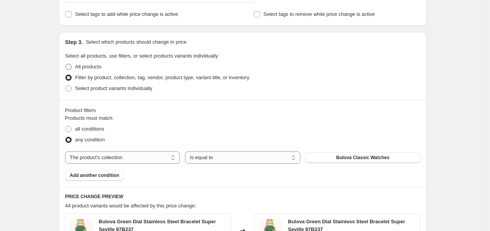
click at [101, 70] on span "All products" at bounding box center [88, 67] width 26 height 6
click at [66, 64] on input "All products" at bounding box center [65, 64] width 0 height 0
radio input "true"
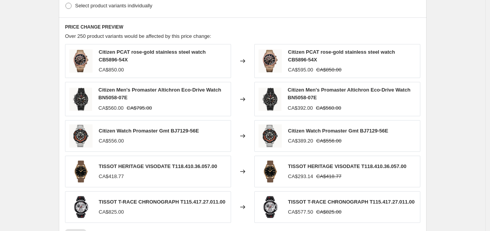
scroll to position [372, 0]
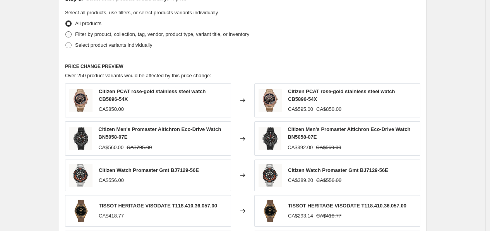
click at [179, 37] on span "Filter by product, collection, tag, vendor, product type, variant title, or inv…" at bounding box center [162, 34] width 174 height 6
click at [66, 32] on input "Filter by product, collection, tag, vendor, product type, variant title, or inv…" at bounding box center [65, 31] width 0 height 0
radio input "true"
select select "collection"
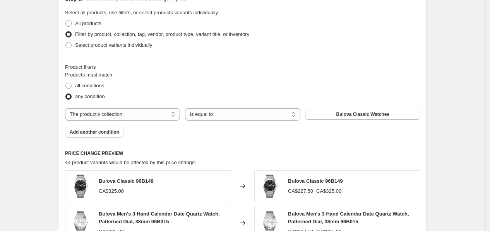
click at [137, 121] on div "Products must match: all conditions any condition The product The product's col…" at bounding box center [242, 104] width 355 height 67
click at [135, 118] on select "The product The product's collection The product's tag The product's vendor The…" at bounding box center [122, 114] width 115 height 12
click at [223, 109] on select "Is equal to Is not equal to" at bounding box center [242, 114] width 115 height 12
click at [360, 117] on span "Bulova Classic Watches" at bounding box center [362, 114] width 53 height 6
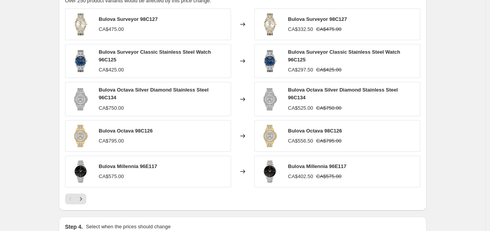
scroll to position [531, 0]
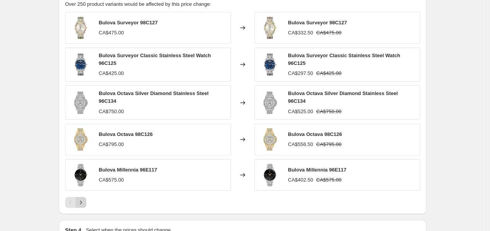
click at [82, 203] on button "Next" at bounding box center [80, 202] width 11 height 11
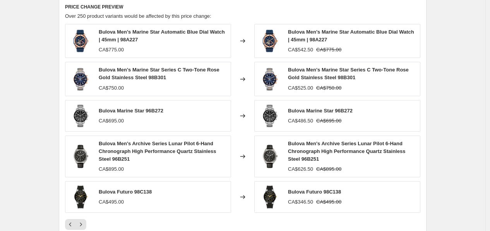
scroll to position [524, 0]
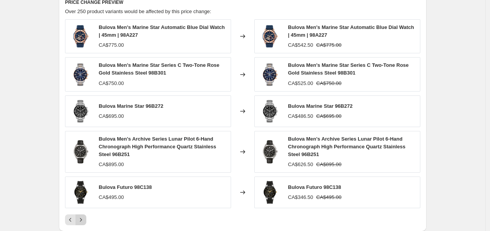
click at [82, 220] on icon "Next" at bounding box center [81, 219] width 2 height 3
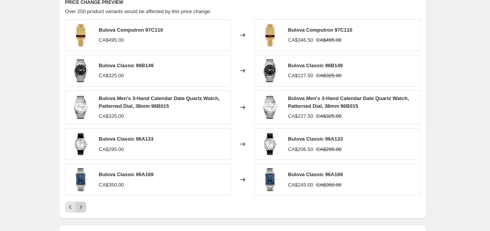
click at [85, 210] on icon "Next" at bounding box center [81, 207] width 8 height 8
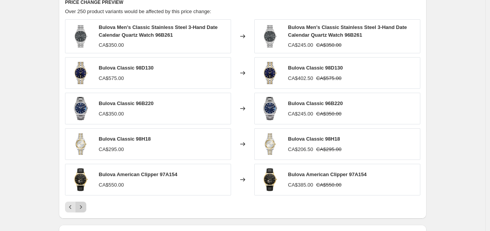
click at [84, 209] on icon "Next" at bounding box center [81, 207] width 8 height 8
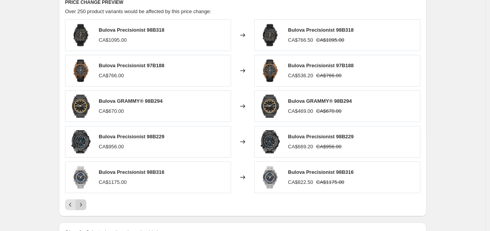
click at [84, 209] on icon "Next" at bounding box center [81, 205] width 8 height 8
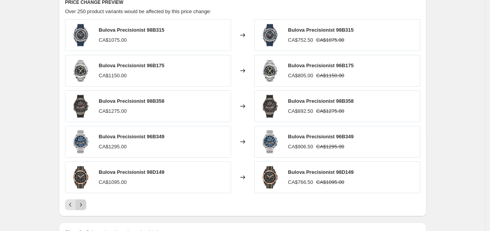
click at [84, 209] on icon "Next" at bounding box center [81, 205] width 8 height 8
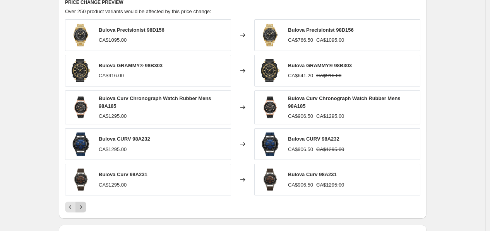
click at [84, 209] on icon "Next" at bounding box center [81, 207] width 8 height 8
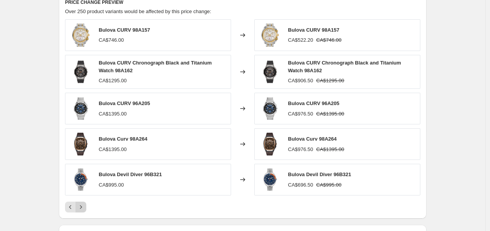
click at [84, 209] on icon "Next" at bounding box center [81, 207] width 8 height 8
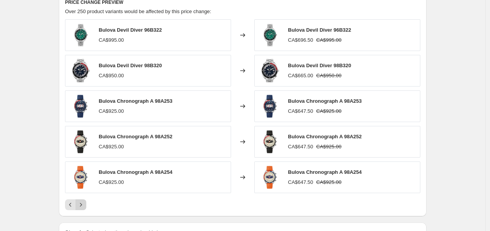
click at [84, 209] on icon "Next" at bounding box center [81, 205] width 8 height 8
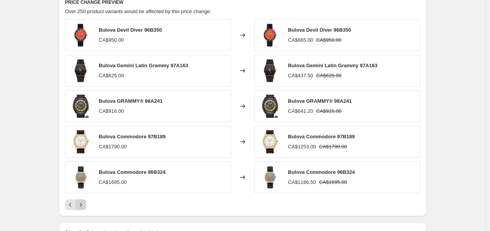
click at [84, 209] on icon "Next" at bounding box center [81, 205] width 8 height 8
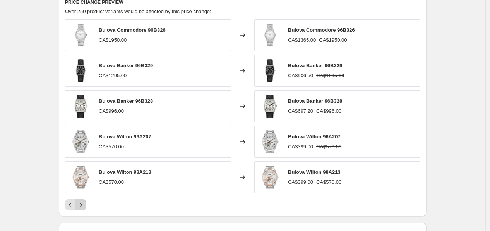
click at [84, 209] on icon "Next" at bounding box center [81, 205] width 8 height 8
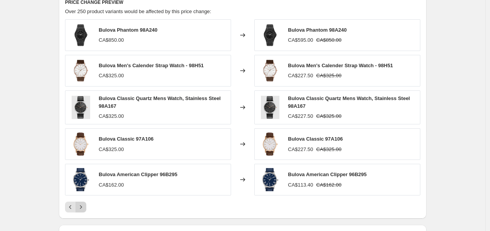
click at [84, 209] on icon "Next" at bounding box center [81, 207] width 8 height 8
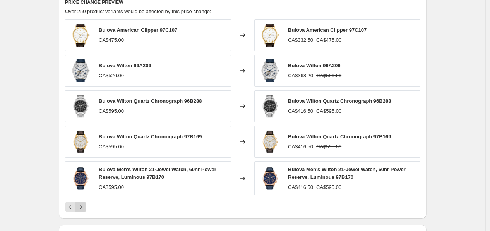
click at [84, 209] on icon "Next" at bounding box center [81, 207] width 8 height 8
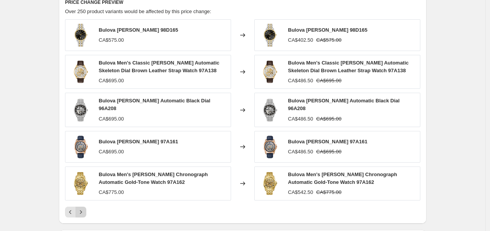
click at [84, 209] on icon "Next" at bounding box center [81, 212] width 8 height 8
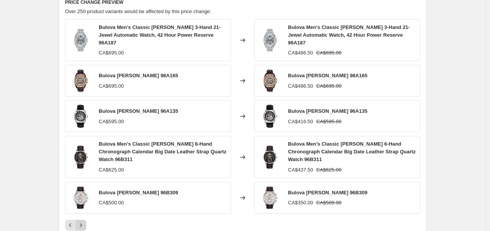
click at [84, 209] on div "Bulova Men's Classic Sutton 3-Hand 21-Jewel Automatic Watch, 42 Hour Power Rese…" at bounding box center [242, 125] width 355 height 212
click at [84, 222] on icon "Next" at bounding box center [81, 226] width 8 height 8
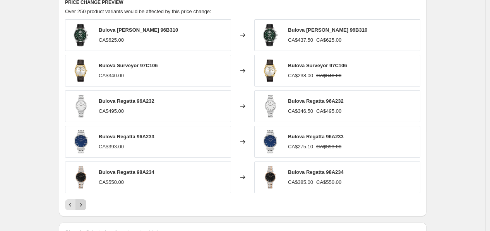
click at [84, 215] on div "PRICE CHANGE PREVIEW Over 250 product variants would be affected by this price …" at bounding box center [242, 105] width 367 height 224
click at [83, 206] on icon "Next" at bounding box center [81, 205] width 8 height 8
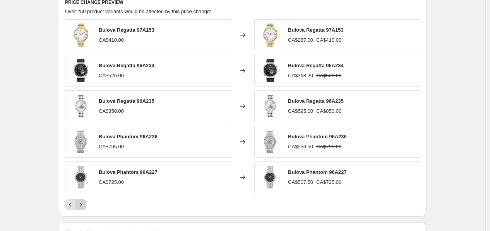
click at [83, 206] on icon "Next" at bounding box center [81, 205] width 8 height 8
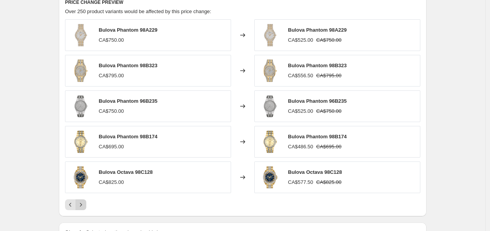
click at [83, 206] on icon "Next" at bounding box center [81, 205] width 8 height 8
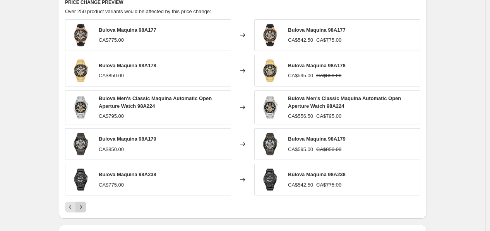
click at [83, 206] on icon "Next" at bounding box center [81, 207] width 8 height 8
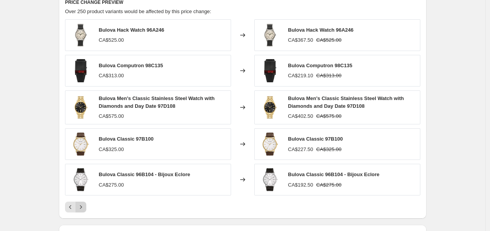
click at [83, 206] on icon "Next" at bounding box center [81, 207] width 8 height 8
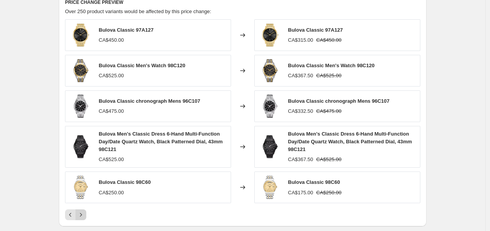
click at [80, 212] on icon "Next" at bounding box center [81, 215] width 8 height 8
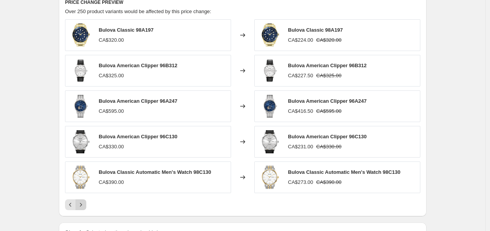
click at [86, 210] on button "Next" at bounding box center [80, 205] width 11 height 11
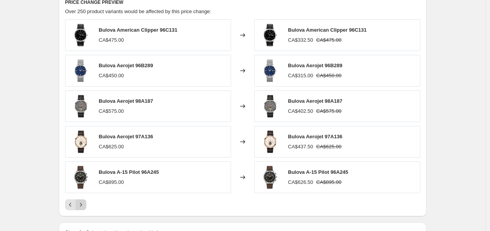
click at [84, 209] on icon "Next" at bounding box center [81, 205] width 8 height 8
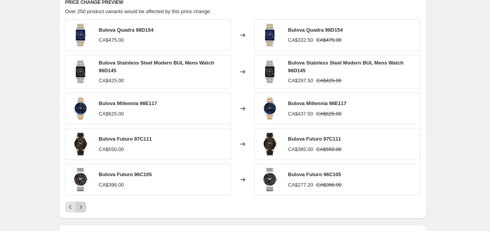
click at [84, 210] on icon "Next" at bounding box center [81, 207] width 8 height 8
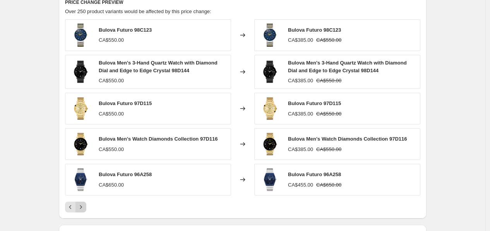
click at [84, 210] on icon "Next" at bounding box center [81, 207] width 8 height 8
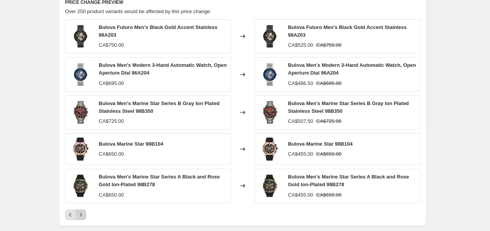
click at [85, 214] on icon "Next" at bounding box center [81, 215] width 8 height 8
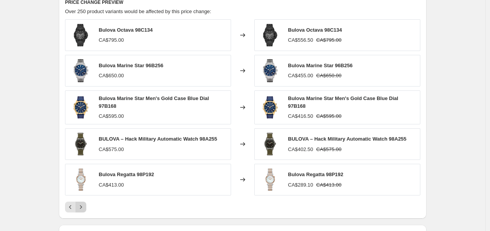
click at [86, 214] on div "PRICE CHANGE PREVIEW Over 250 product variants would be affected by this price …" at bounding box center [242, 106] width 367 height 227
click at [84, 208] on icon "Next" at bounding box center [81, 207] width 8 height 8
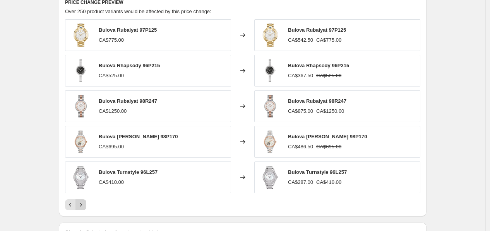
click at [84, 208] on icon "Next" at bounding box center [81, 205] width 8 height 8
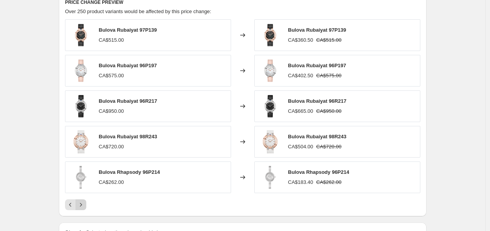
click at [84, 208] on icon "Next" at bounding box center [81, 205] width 8 height 8
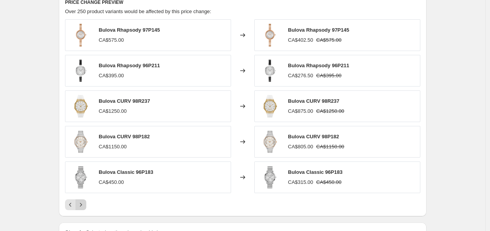
click at [84, 208] on icon "Next" at bounding box center [81, 205] width 8 height 8
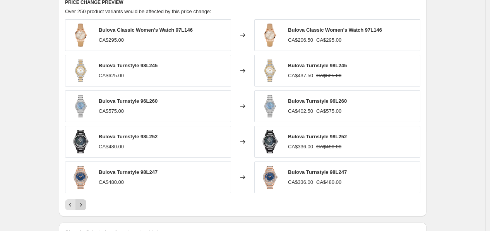
click at [84, 208] on icon "Next" at bounding box center [81, 205] width 8 height 8
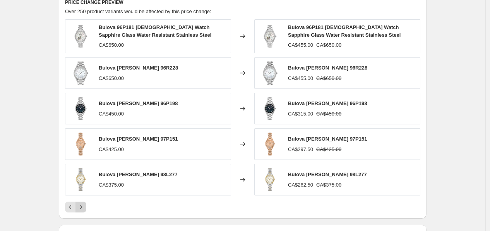
click at [82, 208] on icon "Next" at bounding box center [81, 207] width 2 height 3
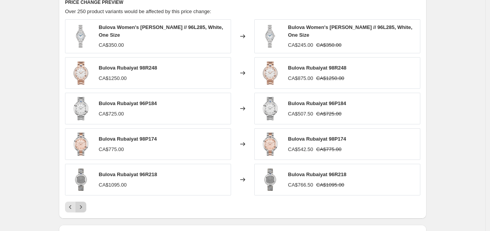
click at [84, 208] on icon "Next" at bounding box center [81, 207] width 8 height 8
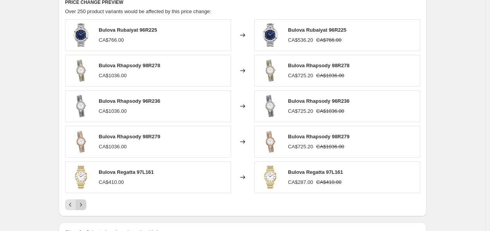
click at [84, 208] on icon "Next" at bounding box center [81, 205] width 8 height 8
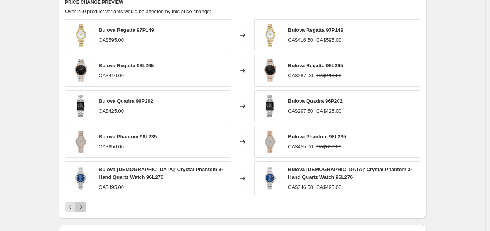
click at [82, 208] on icon "Next" at bounding box center [81, 207] width 2 height 3
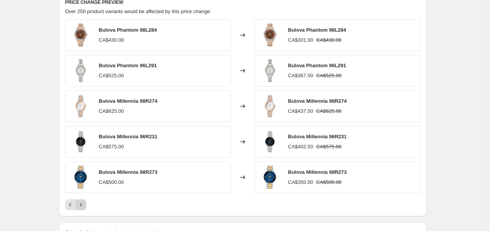
click at [84, 208] on icon "Next" at bounding box center [81, 205] width 8 height 8
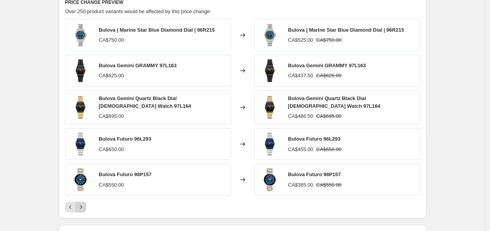
click at [84, 208] on icon "Next" at bounding box center [81, 207] width 8 height 8
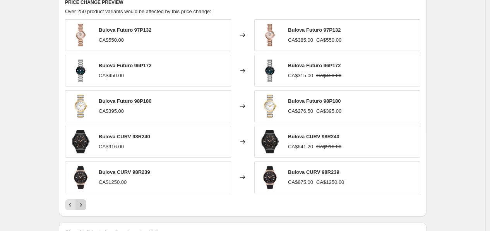
click at [84, 208] on icon "Next" at bounding box center [81, 205] width 8 height 8
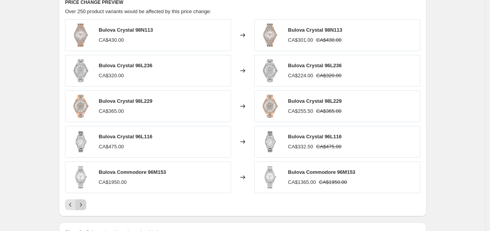
click at [84, 208] on icon "Next" at bounding box center [81, 205] width 8 height 8
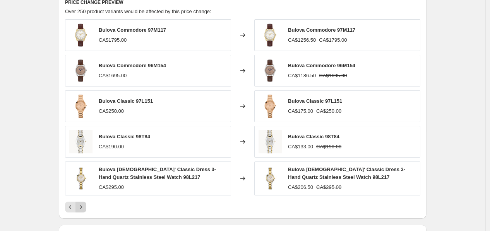
click at [82, 208] on icon "Next" at bounding box center [81, 207] width 2 height 3
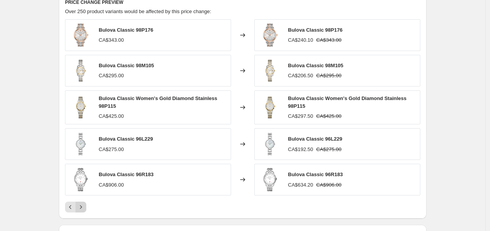
click at [82, 208] on icon "Next" at bounding box center [81, 207] width 2 height 3
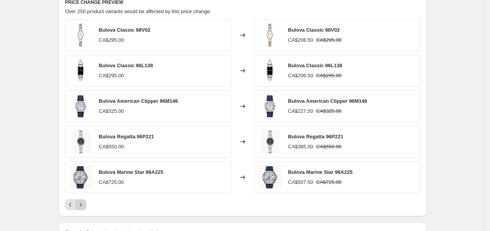
click at [84, 208] on icon "Next" at bounding box center [81, 205] width 8 height 8
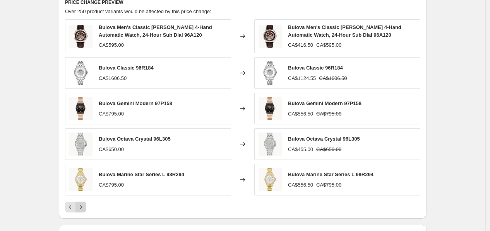
click at [82, 208] on icon "Next" at bounding box center [81, 207] width 2 height 3
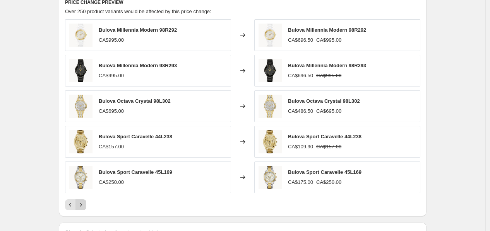
click at [84, 208] on icon "Next" at bounding box center [81, 205] width 8 height 8
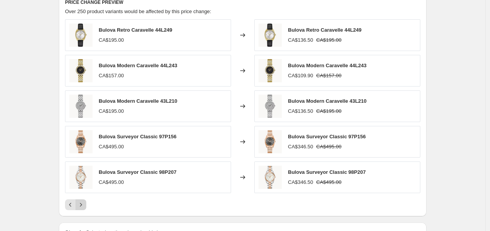
click at [84, 208] on icon "Next" at bounding box center [81, 205] width 8 height 8
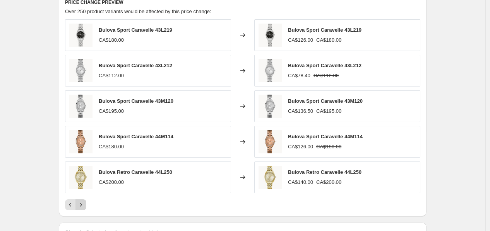
click at [84, 208] on icon "Next" at bounding box center [81, 205] width 8 height 8
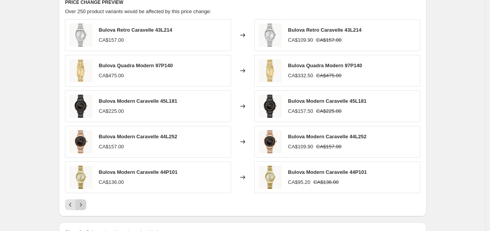
click at [84, 208] on icon "Next" at bounding box center [81, 205] width 8 height 8
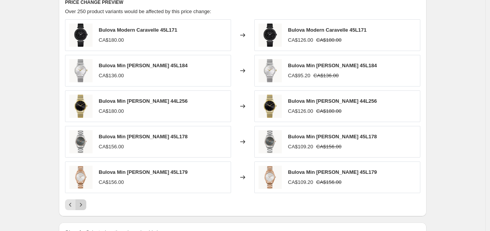
click at [84, 208] on icon "Next" at bounding box center [81, 205] width 8 height 8
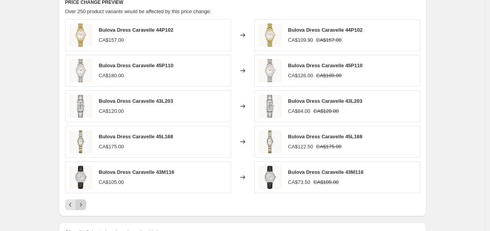
click at [84, 208] on icon "Next" at bounding box center [81, 205] width 8 height 8
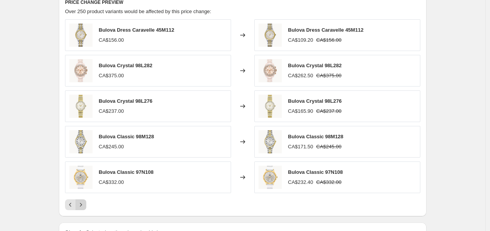
click at [84, 208] on icon "Next" at bounding box center [81, 205] width 8 height 8
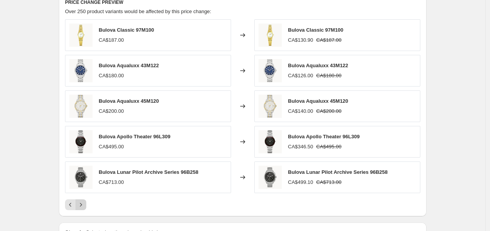
click at [84, 208] on icon "Next" at bounding box center [81, 205] width 8 height 8
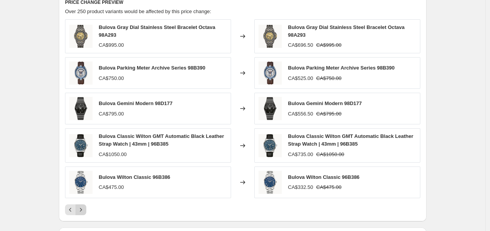
click at [84, 208] on icon "Next" at bounding box center [81, 210] width 8 height 8
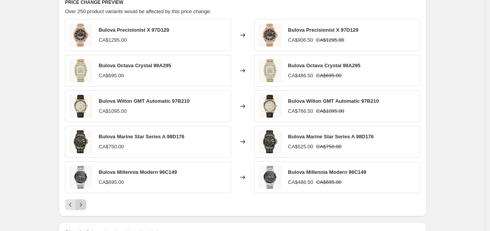
click at [84, 208] on icon "Next" at bounding box center [81, 205] width 8 height 8
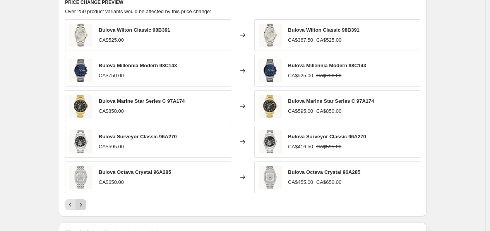
click at [84, 208] on icon "Next" at bounding box center [81, 205] width 8 height 8
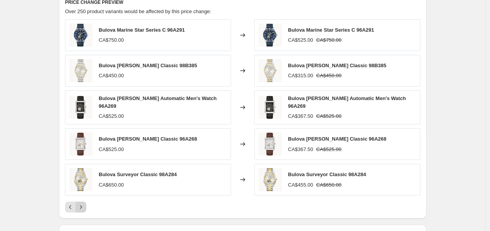
click at [84, 208] on icon "Next" at bounding box center [81, 207] width 8 height 8
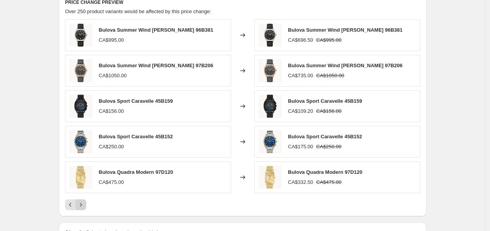
click at [84, 208] on icon "Next" at bounding box center [81, 205] width 8 height 8
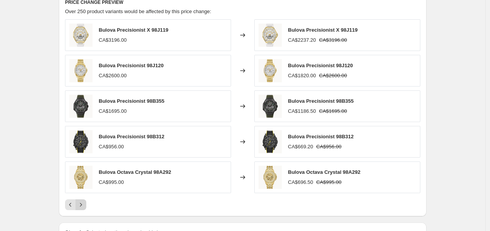
click at [84, 208] on icon "Next" at bounding box center [81, 205] width 8 height 8
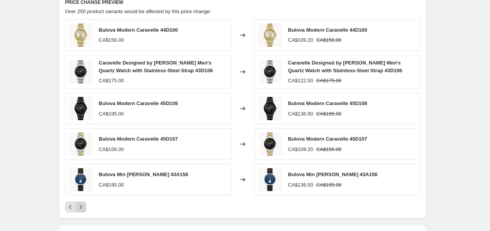
click at [82, 208] on icon "Next" at bounding box center [81, 207] width 2 height 3
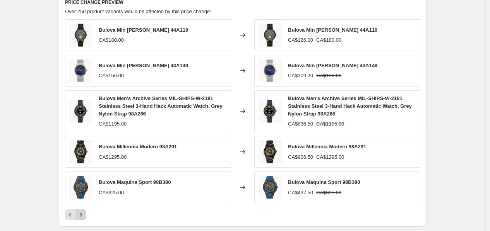
click at [84, 208] on div "Bulova Min Max Caravelle 44A119 CA$180.00 Changed to Bulova Min Max Caravelle 4…" at bounding box center [242, 119] width 355 height 201
click at [83, 215] on icon "Next" at bounding box center [81, 215] width 8 height 8
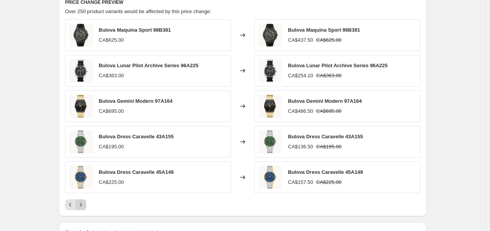
click at [85, 208] on icon "Next" at bounding box center [81, 205] width 8 height 8
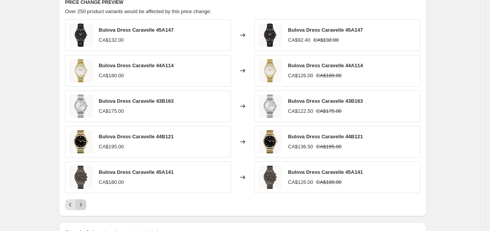
click at [85, 208] on icon "Next" at bounding box center [81, 205] width 8 height 8
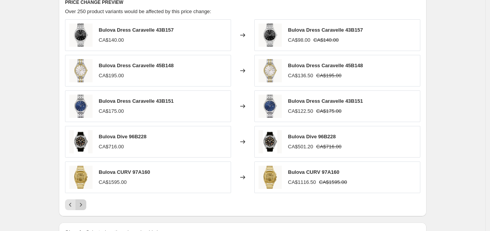
click at [85, 208] on icon "Next" at bounding box center [81, 205] width 8 height 8
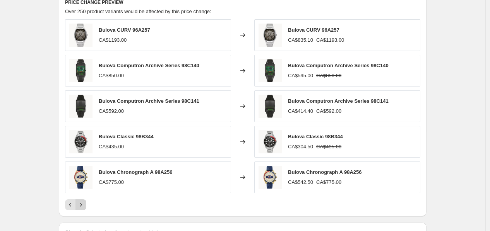
click at [85, 208] on icon "Next" at bounding box center [81, 205] width 8 height 8
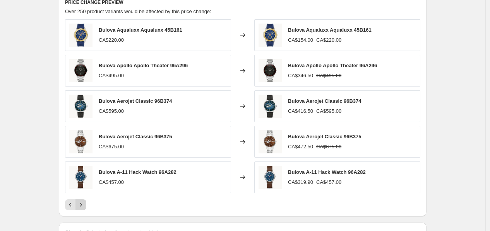
click at [85, 208] on icon "Next" at bounding box center [81, 205] width 8 height 8
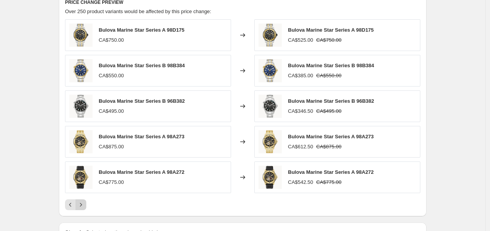
click at [85, 208] on icon "Next" at bounding box center [81, 205] width 8 height 8
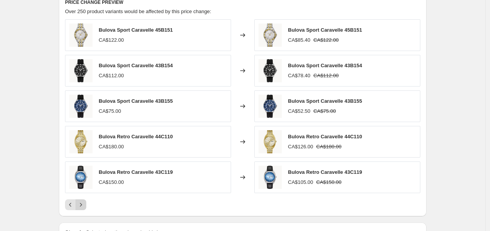
click at [85, 208] on icon "Next" at bounding box center [81, 205] width 8 height 8
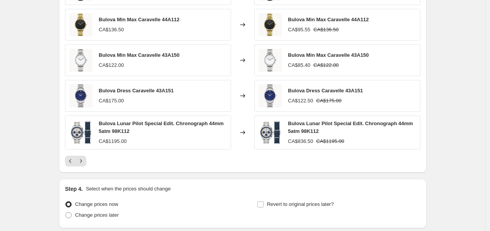
scroll to position [603, 0]
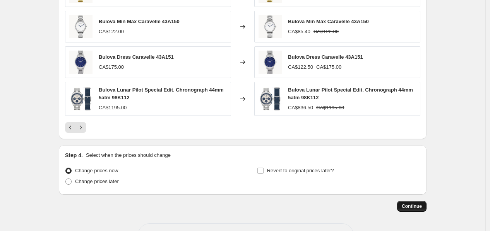
click at [411, 210] on span "Continue" at bounding box center [411, 206] width 20 height 6
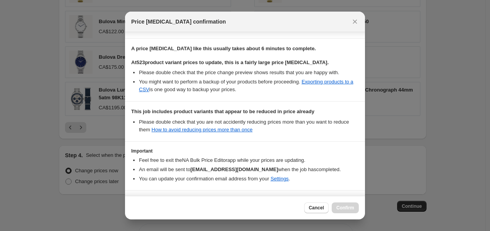
scroll to position [128, 0]
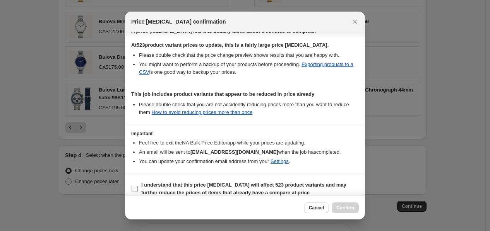
click at [229, 188] on b "I understand that this price change job will affect 523 product variants and ma…" at bounding box center [243, 189] width 205 height 14
click at [138, 188] on input "I understand that this price change job will affect 523 product variants and ma…" at bounding box center [134, 189] width 6 height 6
checkbox input "true"
click at [355, 207] on button "Confirm" at bounding box center [344, 208] width 27 height 11
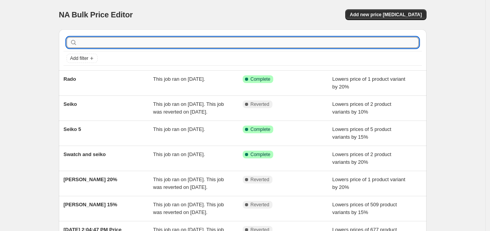
click at [318, 39] on input "text" at bounding box center [249, 42] width 340 height 11
type input "bulova"
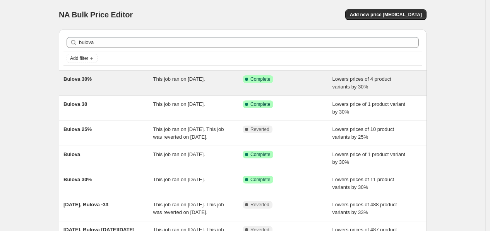
click at [212, 85] on div "This job ran on June 27, 2025." at bounding box center [198, 82] width 90 height 15
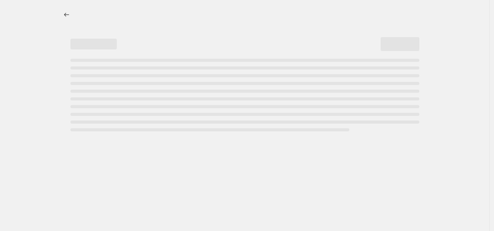
select select "percentage"
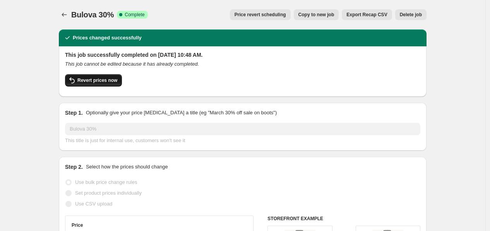
click at [106, 86] on button "Revert prices now" at bounding box center [93, 80] width 57 height 12
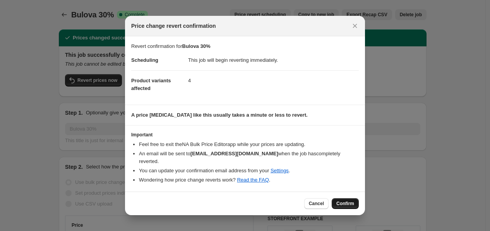
click at [350, 201] on span "Confirm" at bounding box center [345, 204] width 18 height 6
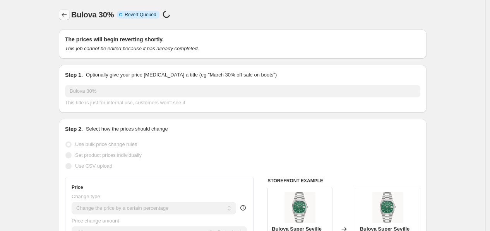
click at [66, 15] on icon "Price change jobs" at bounding box center [64, 15] width 8 height 8
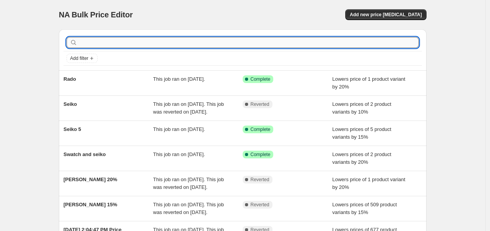
click at [187, 38] on input "text" at bounding box center [249, 42] width 340 height 11
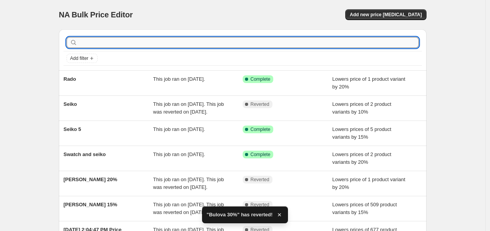
click at [157, 48] on input "text" at bounding box center [249, 42] width 340 height 11
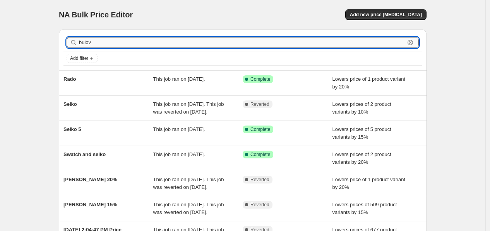
type input "bulova"
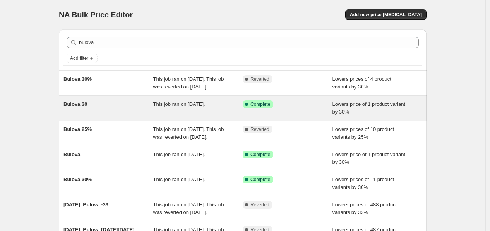
click at [188, 116] on div "This job ran on April 24, 2025." at bounding box center [198, 108] width 90 height 15
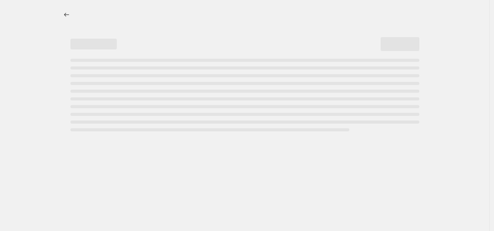
select select "percentage"
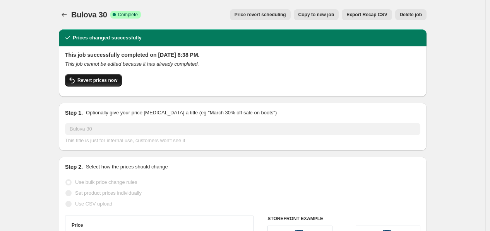
click at [108, 82] on span "Revert prices now" at bounding box center [97, 80] width 40 height 6
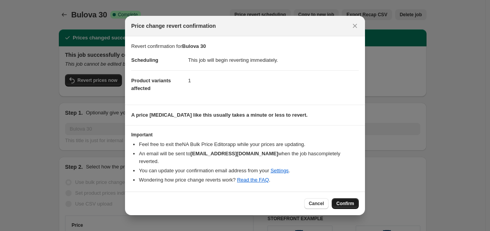
click at [346, 201] on span "Confirm" at bounding box center [345, 204] width 18 height 6
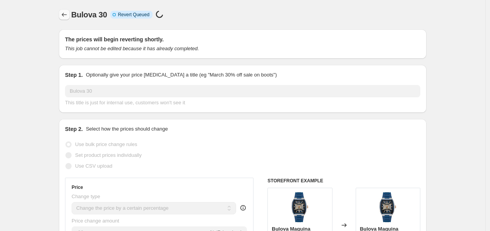
click at [61, 14] on button "Price change jobs" at bounding box center [64, 14] width 11 height 11
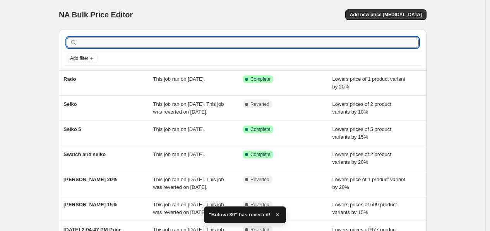
click at [112, 41] on input "text" at bounding box center [249, 42] width 340 height 11
type input "bulova"
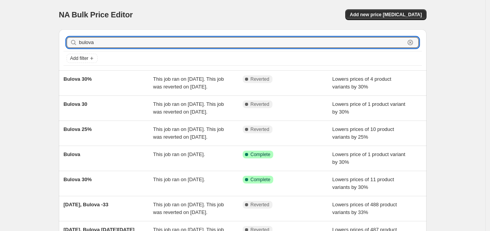
click at [112, 41] on input "bulova" at bounding box center [242, 42] width 326 height 11
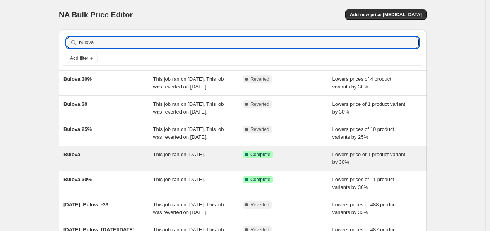
click at [151, 166] on div "Bulova" at bounding box center [108, 158] width 90 height 15
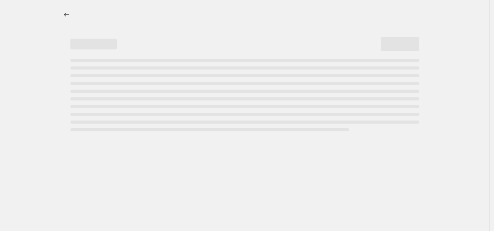
select select "percentage"
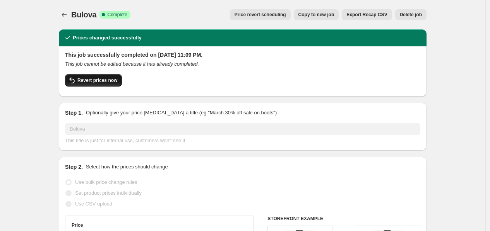
click at [111, 84] on button "Revert prices now" at bounding box center [93, 80] width 57 height 12
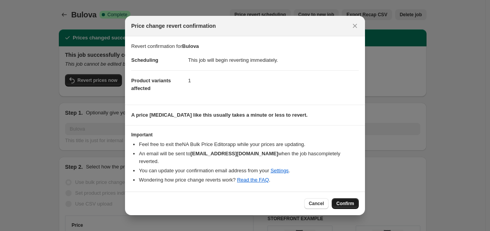
click at [344, 201] on span "Confirm" at bounding box center [345, 204] width 18 height 6
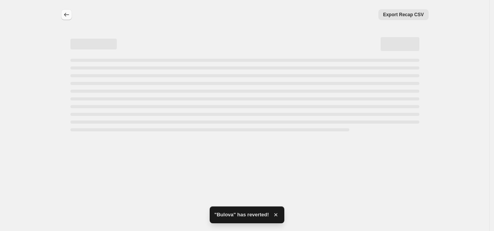
select select "percentage"
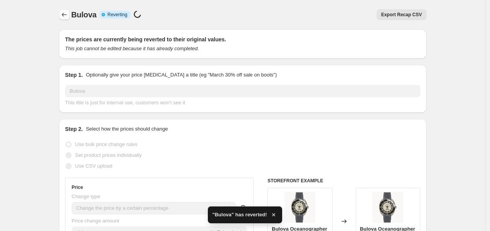
click at [65, 17] on icon "Price change jobs" at bounding box center [64, 15] width 8 height 8
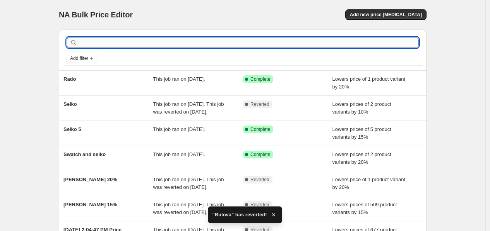
click at [275, 48] on input "text" at bounding box center [249, 42] width 340 height 11
paste input "bulova"
type input "bulova"
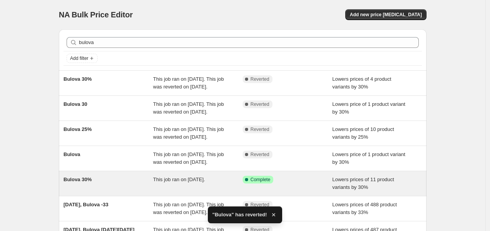
click at [226, 191] on div "This job ran on April 3, 2025." at bounding box center [198, 183] width 90 height 15
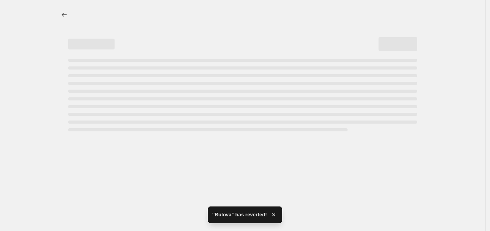
select select "percentage"
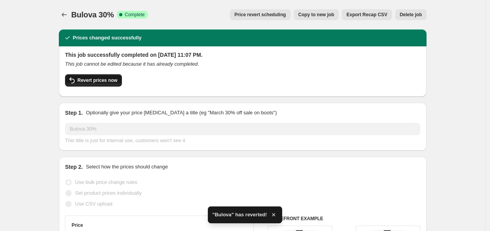
click at [75, 85] on icon "button" at bounding box center [71, 80] width 9 height 9
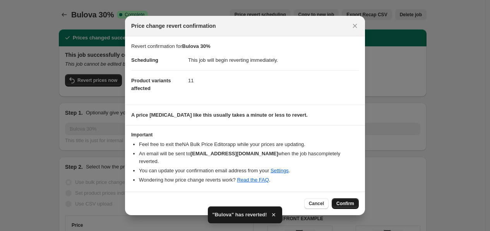
click at [347, 198] on button "Confirm" at bounding box center [344, 203] width 27 height 11
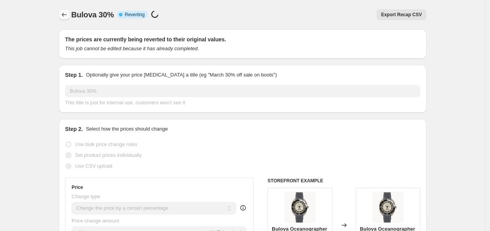
click at [66, 11] on icon "Price change jobs" at bounding box center [64, 15] width 8 height 8
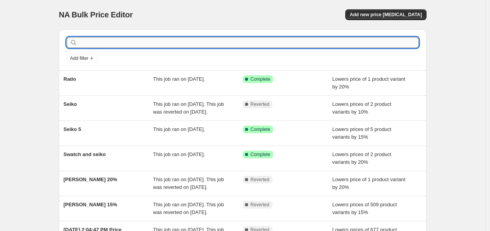
click at [381, 45] on input "text" at bounding box center [249, 42] width 340 height 11
paste input "bulova"
type input "bulova"
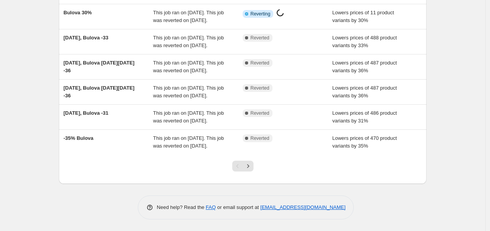
scroll to position [207, 0]
click at [252, 170] on icon "Next" at bounding box center [248, 166] width 8 height 8
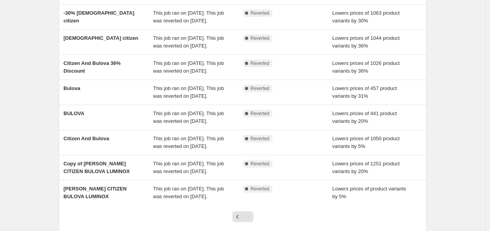
scroll to position [0, 0]
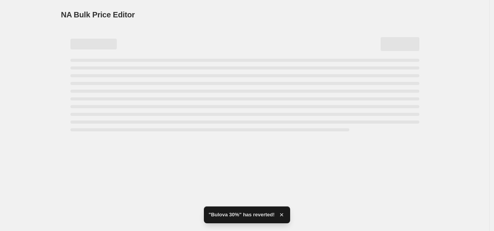
drag, startPoint x: 493, startPoint y: 77, endPoint x: 490, endPoint y: 159, distance: 82.1
click at [490, 159] on html "Home Settings Plans Skip to content NA Bulk Price Editor. This page is ready NA…" at bounding box center [247, 115] width 494 height 231
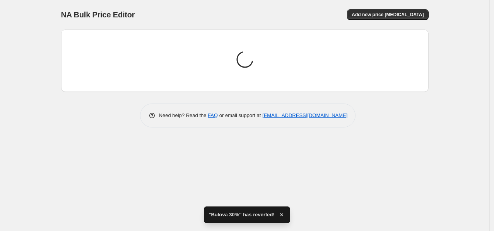
click at [493, 78] on html "Home Settings Plans Skip to content NA Bulk Price Editor. This page is ready NA…" at bounding box center [247, 115] width 494 height 231
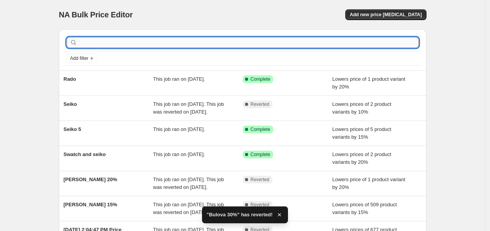
click at [293, 41] on input "text" at bounding box center [249, 42] width 340 height 11
paste input "bulova"
type input "bulova"
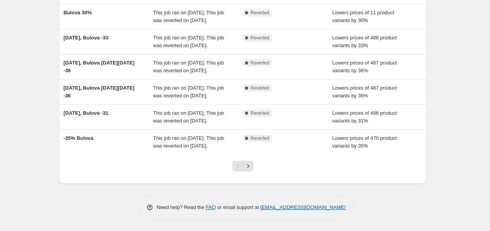
scroll to position [233, 0]
click at [252, 168] on icon "Next" at bounding box center [248, 166] width 8 height 8
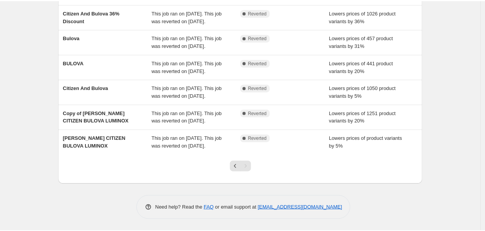
scroll to position [203, 0]
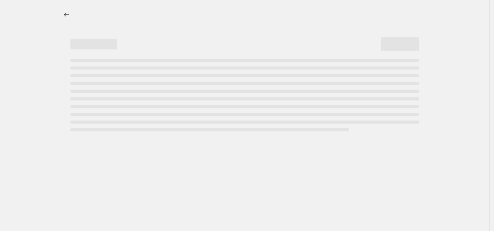
select select "percentage"
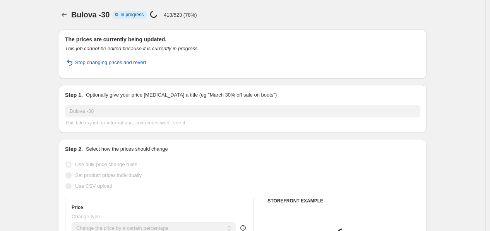
select select "collection"
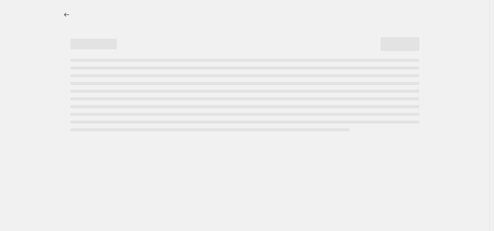
select select "percentage"
select select "collection"
